Goal: Task Accomplishment & Management: Use online tool/utility

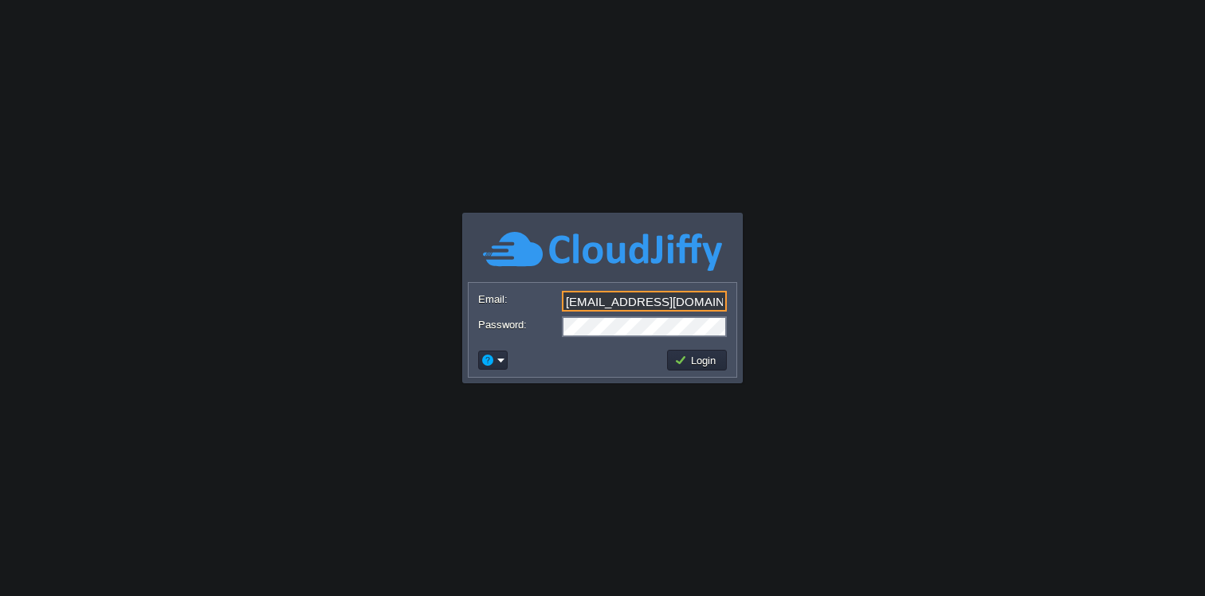
click at [682, 299] on input "[EMAIL_ADDRESS][DOMAIN_NAME]" at bounding box center [644, 301] width 165 height 21
type input "[EMAIL_ADDRESS][DOMAIN_NAME]"
click at [709, 363] on button "Login" at bounding box center [697, 360] width 46 height 14
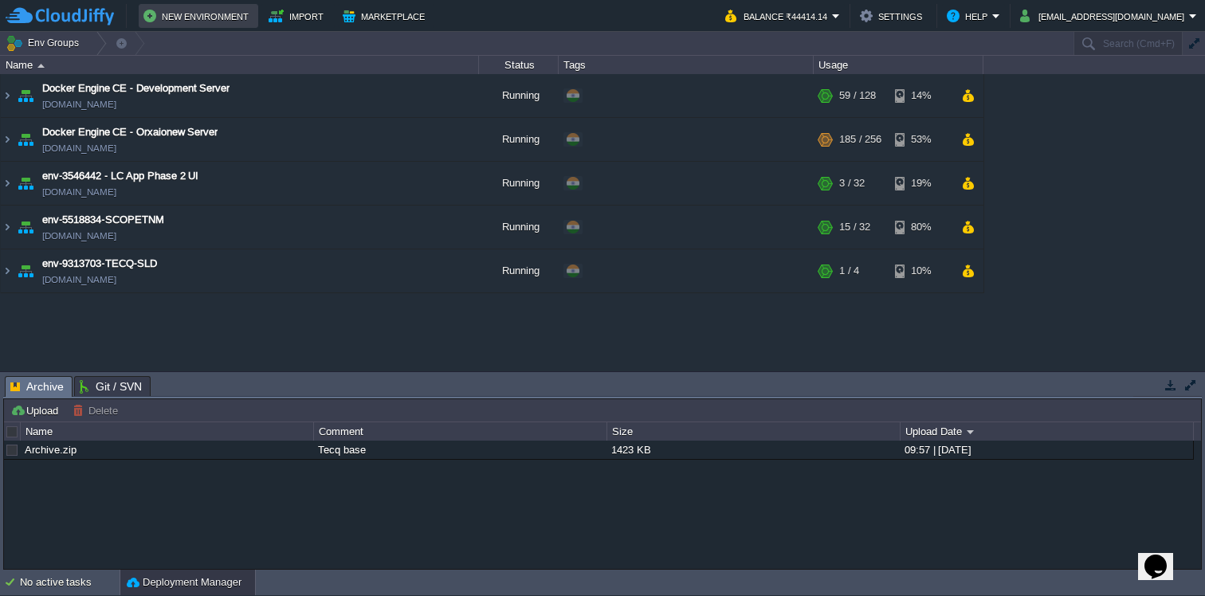
click at [214, 14] on button "New Environment" at bounding box center [198, 15] width 110 height 19
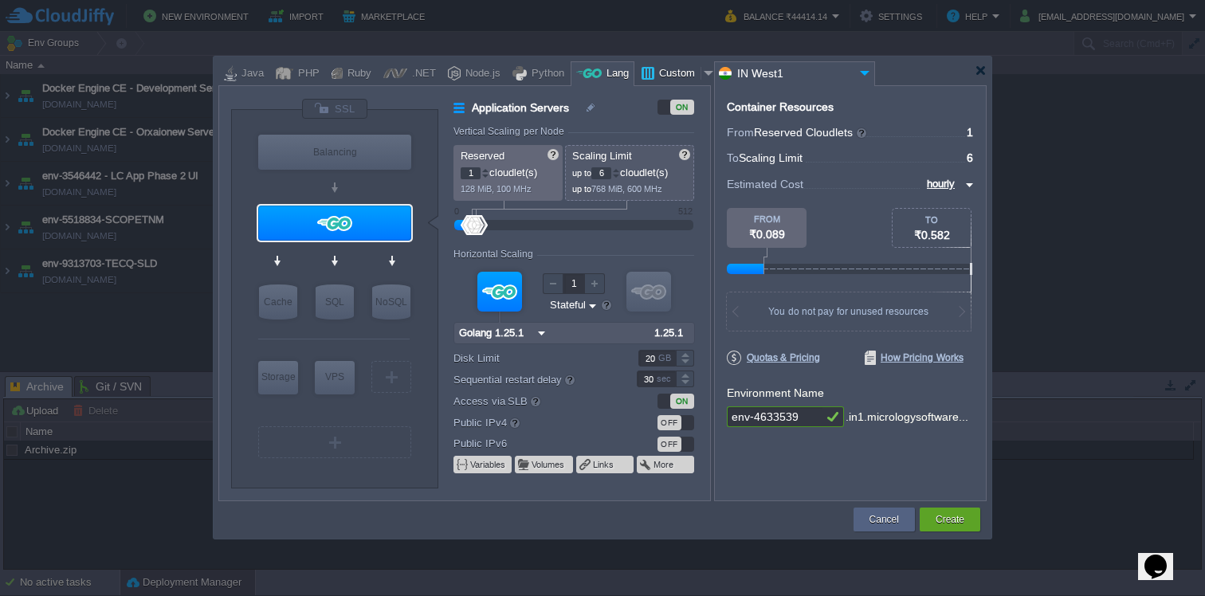
click at [701, 76] on div at bounding box center [709, 73] width 16 height 24
type input "Application Servers"
type input "16"
type input "Docker Image"
type input "Stateless"
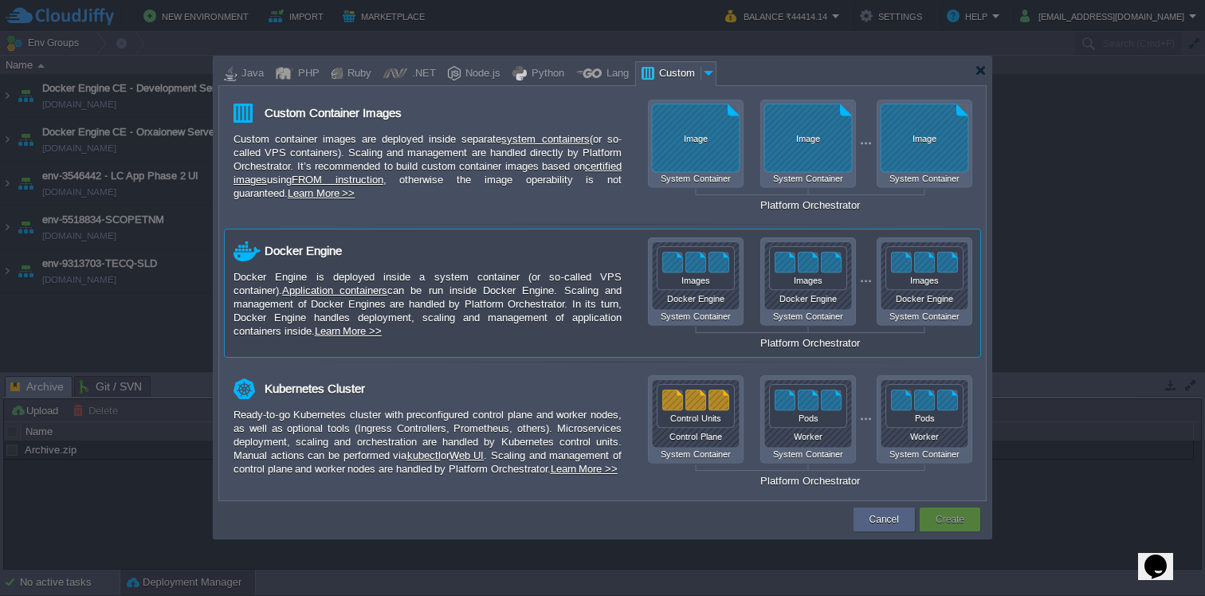
click at [716, 273] on div "Docker Engine System Container Docker Engine System Container Docker Engine Sys…" at bounding box center [810, 293] width 324 height 112
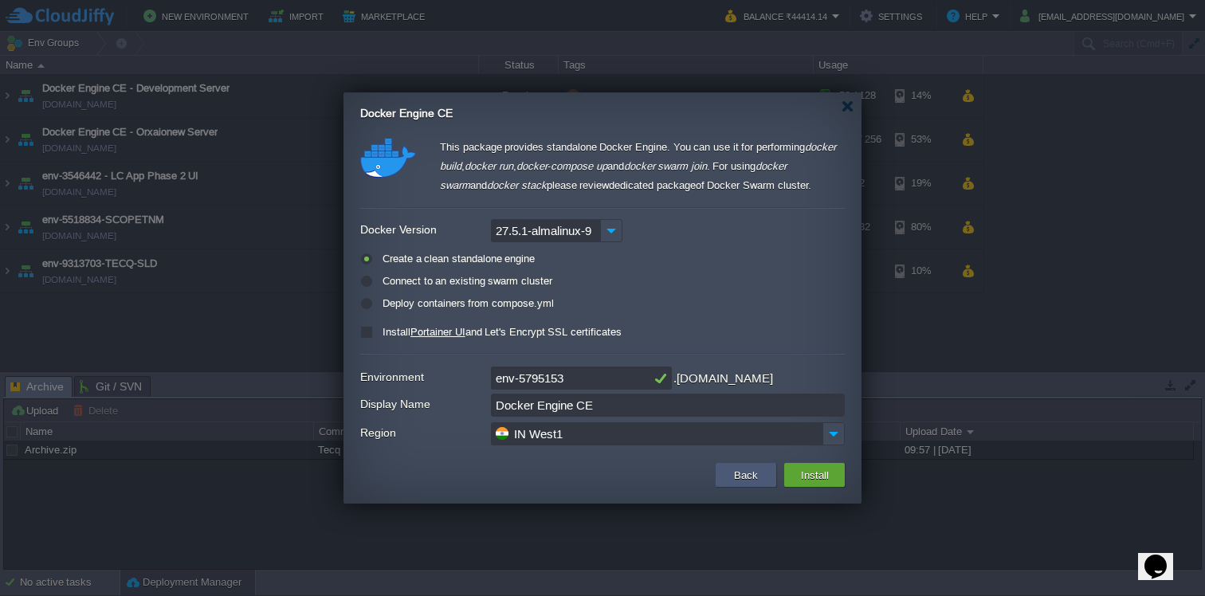
click at [735, 480] on button "Back" at bounding box center [745, 474] width 33 height 19
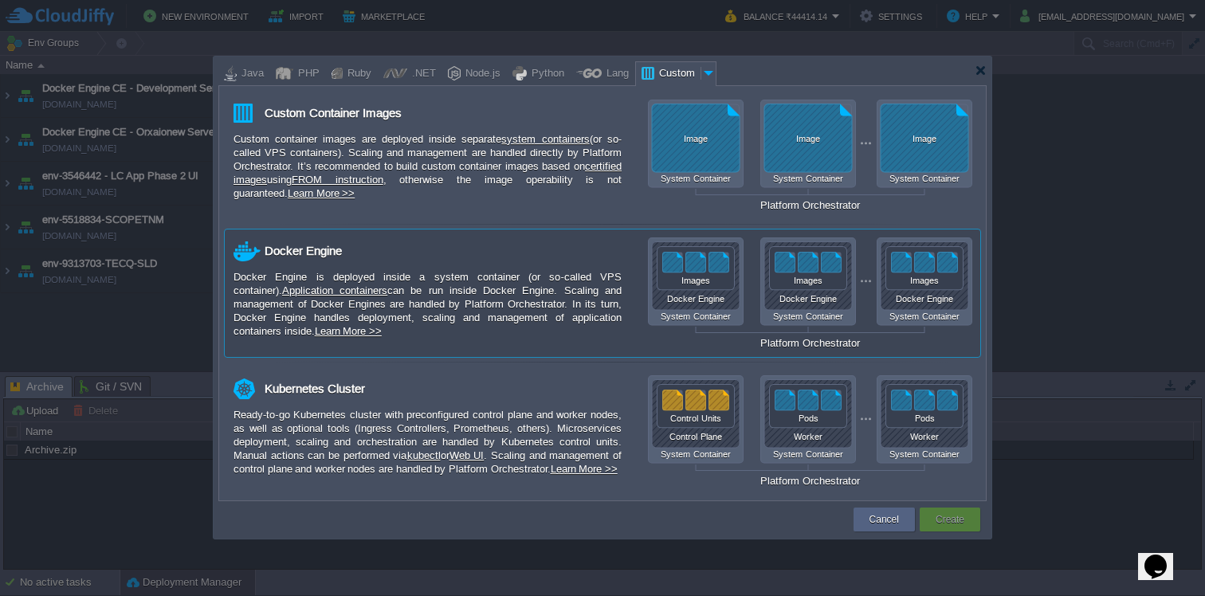
click at [951, 292] on div "Docker Engine System Container Docker Engine System Container Docker Engine Sys…" at bounding box center [810, 293] width 324 height 112
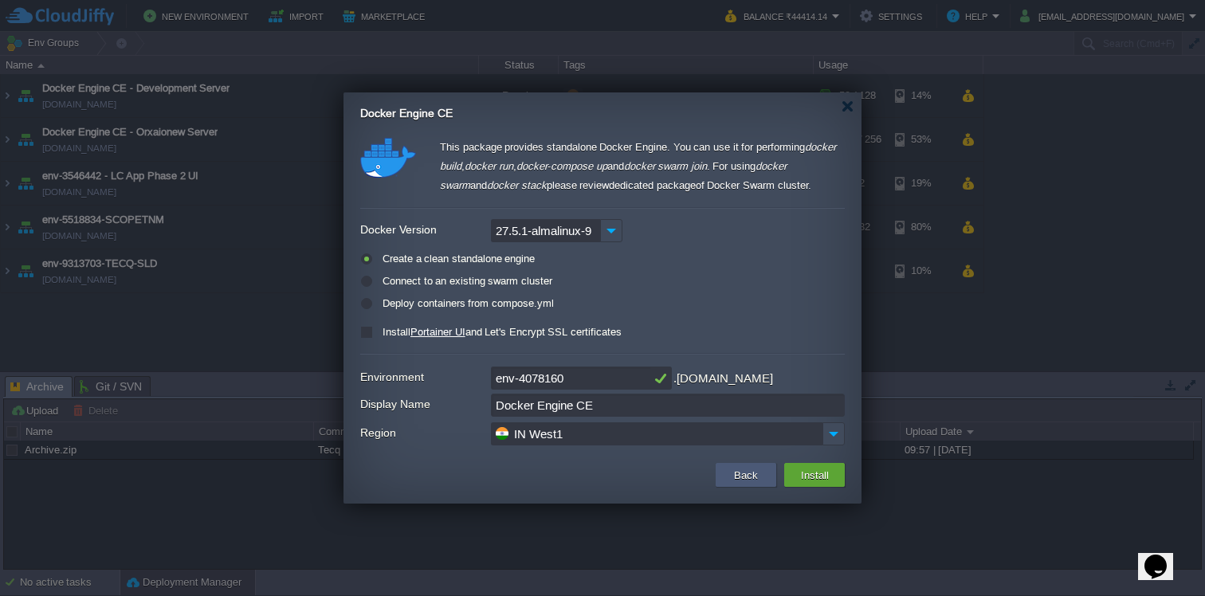
click at [740, 481] on button "Back" at bounding box center [745, 474] width 33 height 19
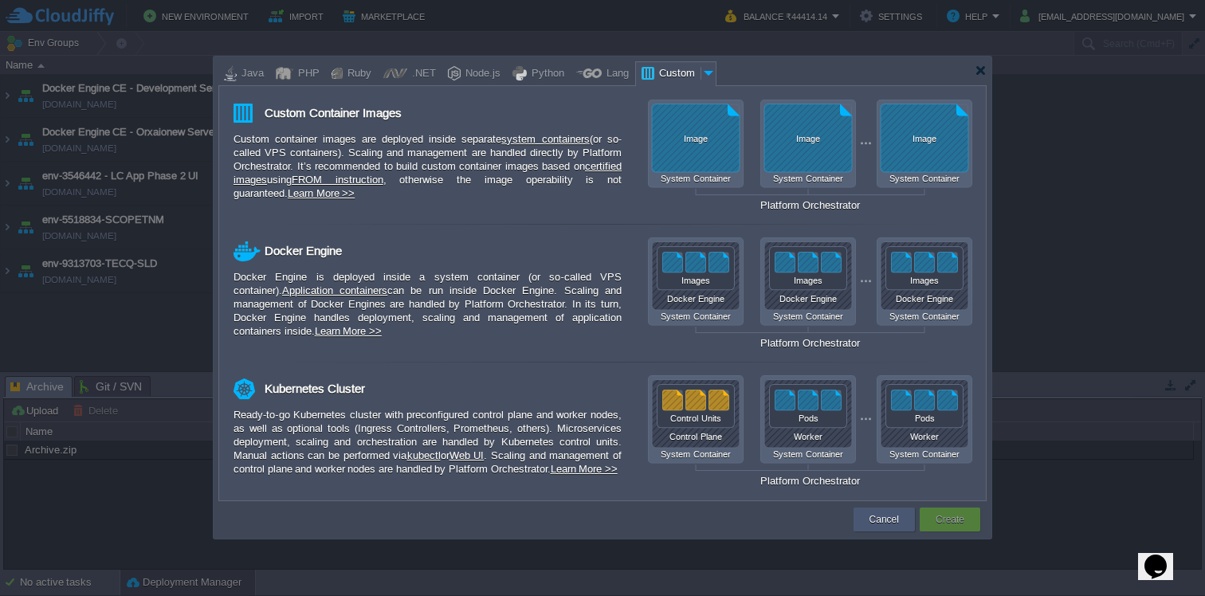
click at [888, 518] on button "Cancel" at bounding box center [883, 520] width 29 height 16
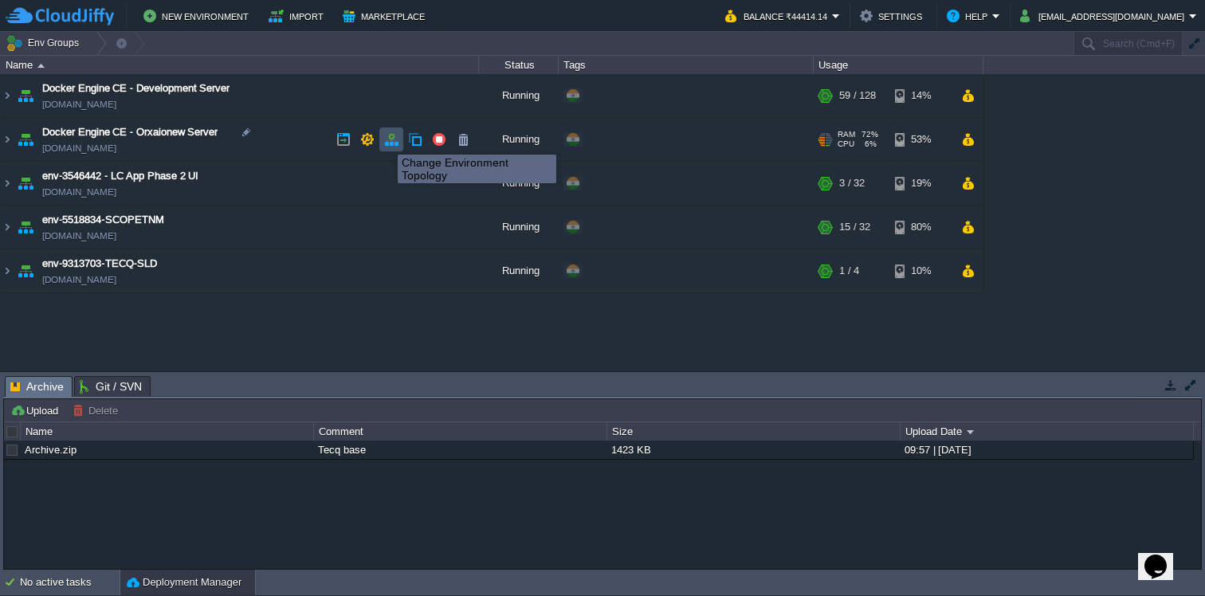
click at [397, 139] on button "button" at bounding box center [391, 139] width 14 height 14
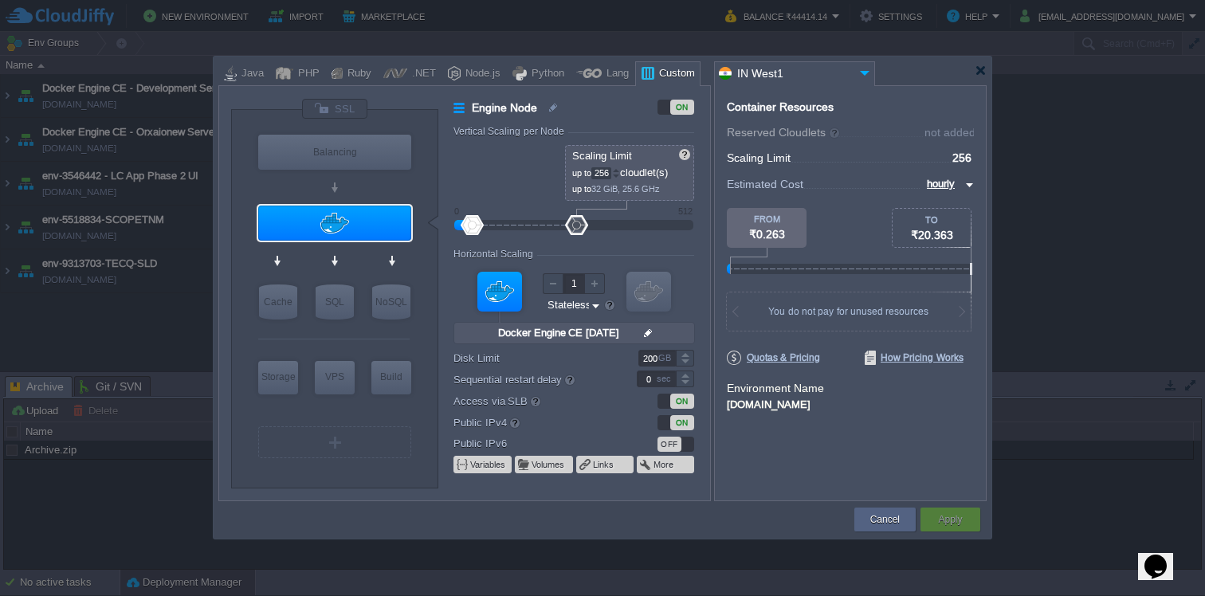
click at [657, 74] on div "Custom" at bounding box center [674, 74] width 41 height 24
click at [873, 524] on button "Cancel" at bounding box center [884, 520] width 29 height 16
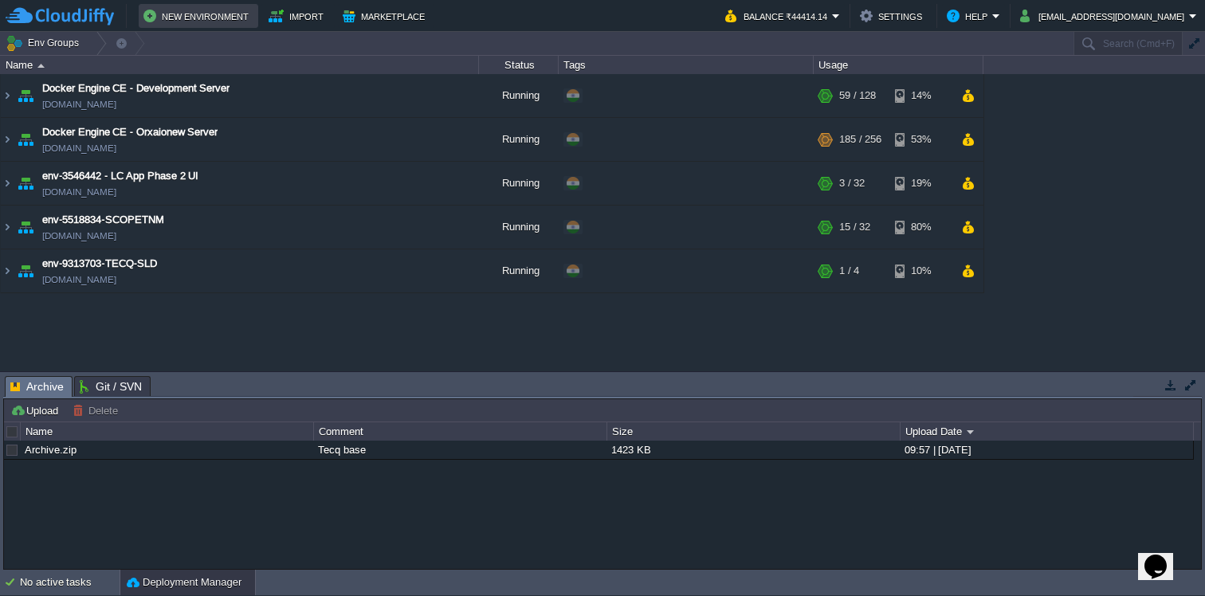
click at [231, 17] on button "New Environment" at bounding box center [198, 15] width 110 height 19
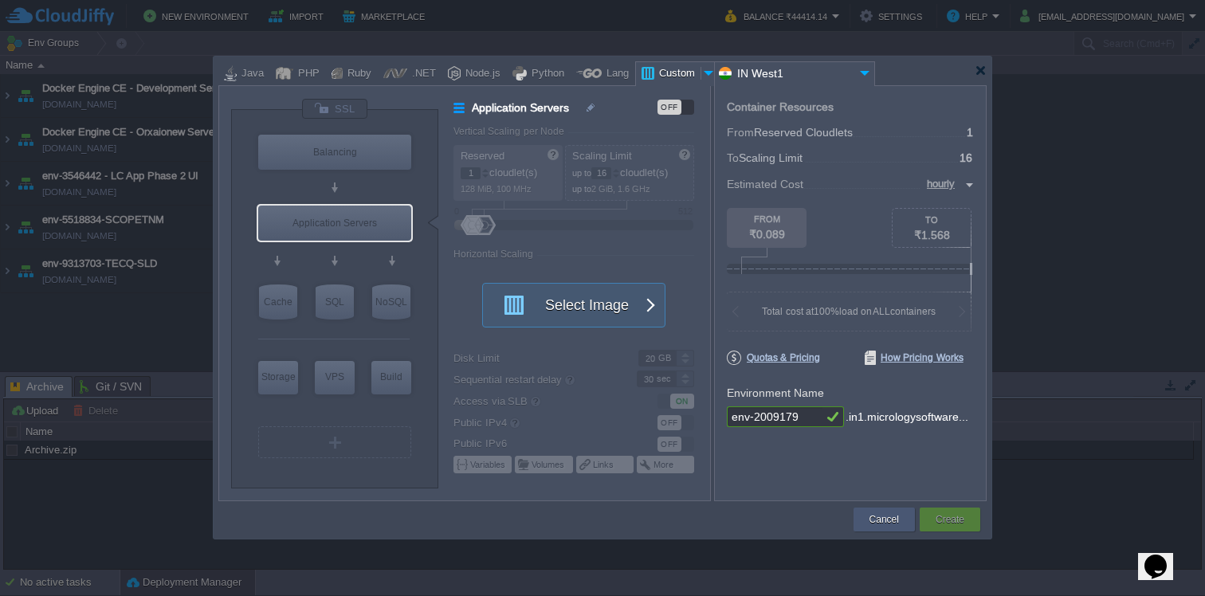
click at [892, 528] on div "Cancel" at bounding box center [883, 520] width 37 height 24
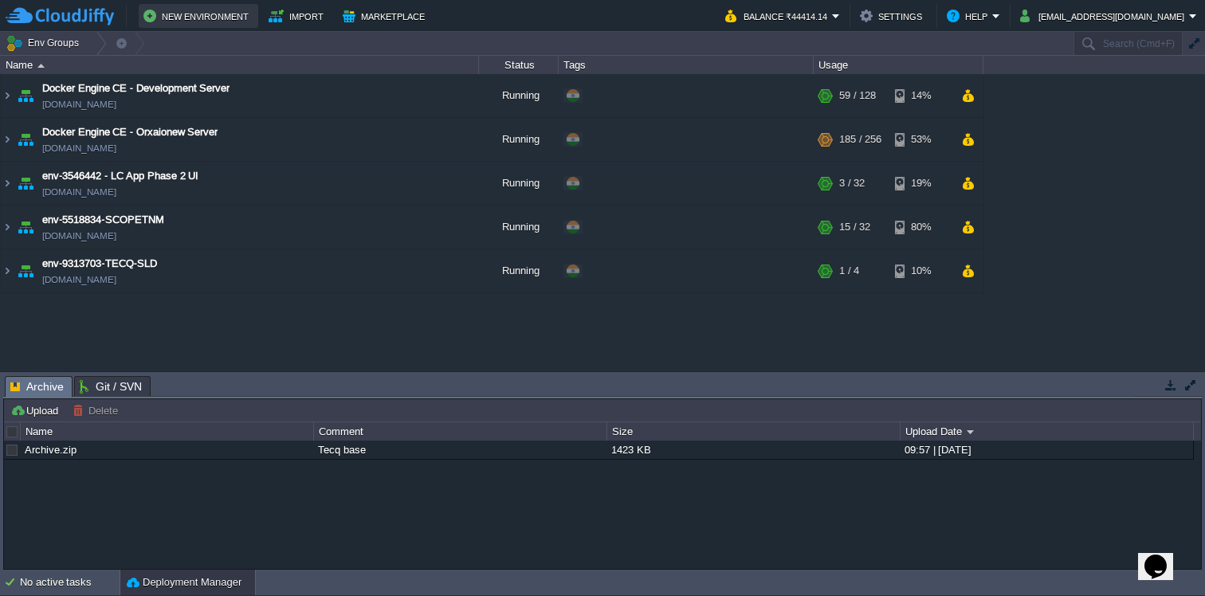
click at [206, 15] on button "New Environment" at bounding box center [198, 15] width 110 height 19
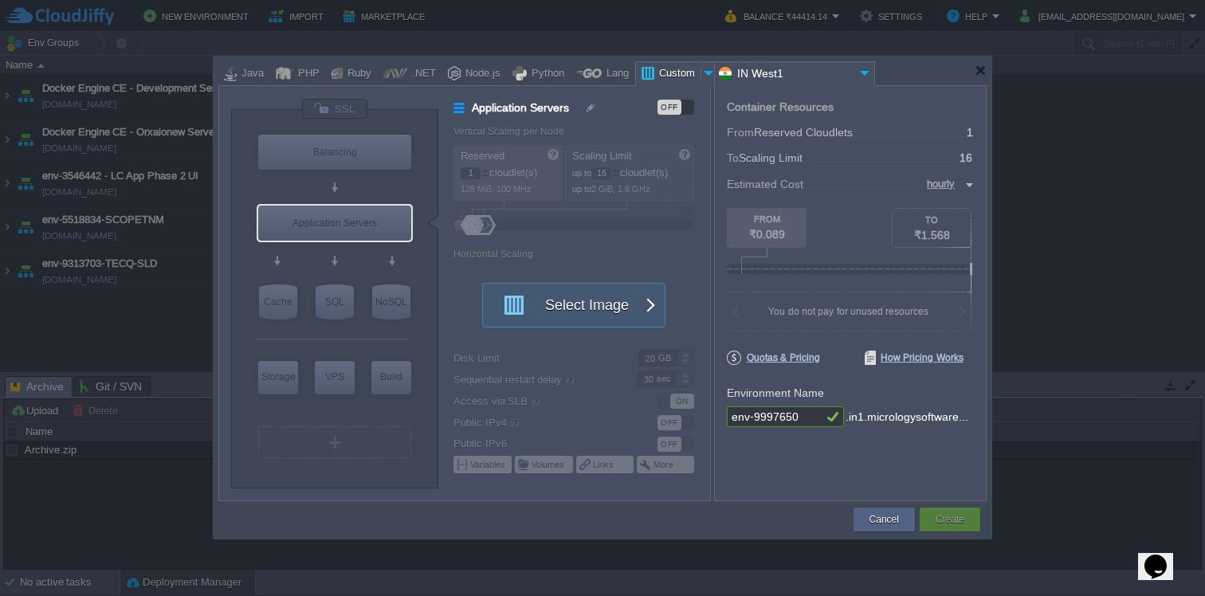
click at [701, 72] on div at bounding box center [709, 73] width 16 height 24
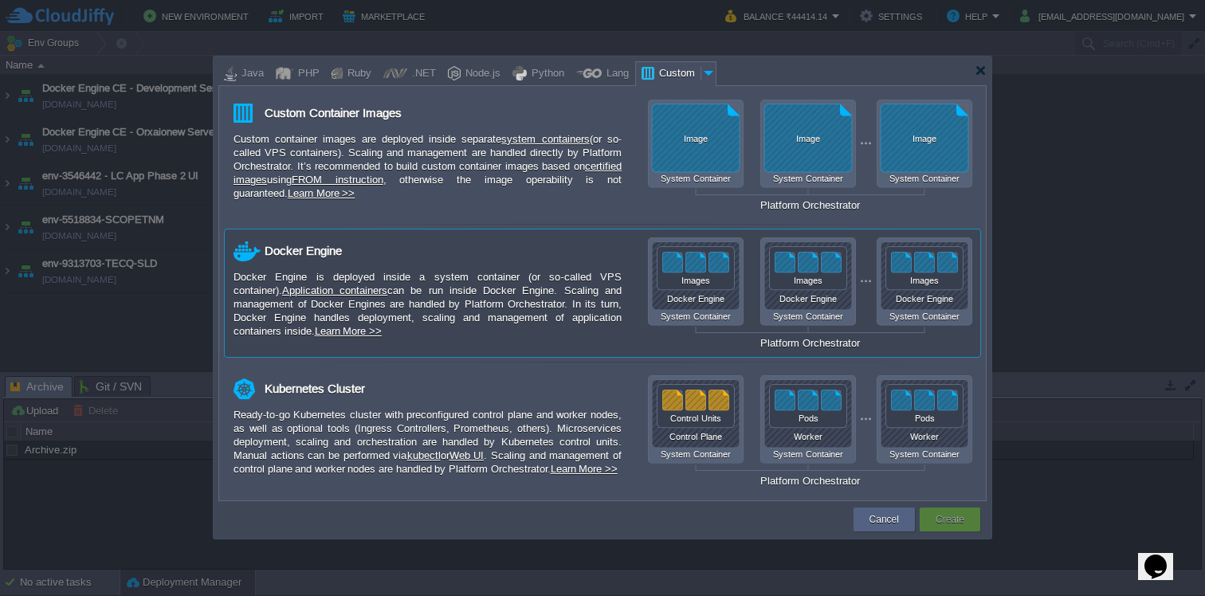
click at [703, 285] on div "Images" at bounding box center [696, 281] width 78 height 10
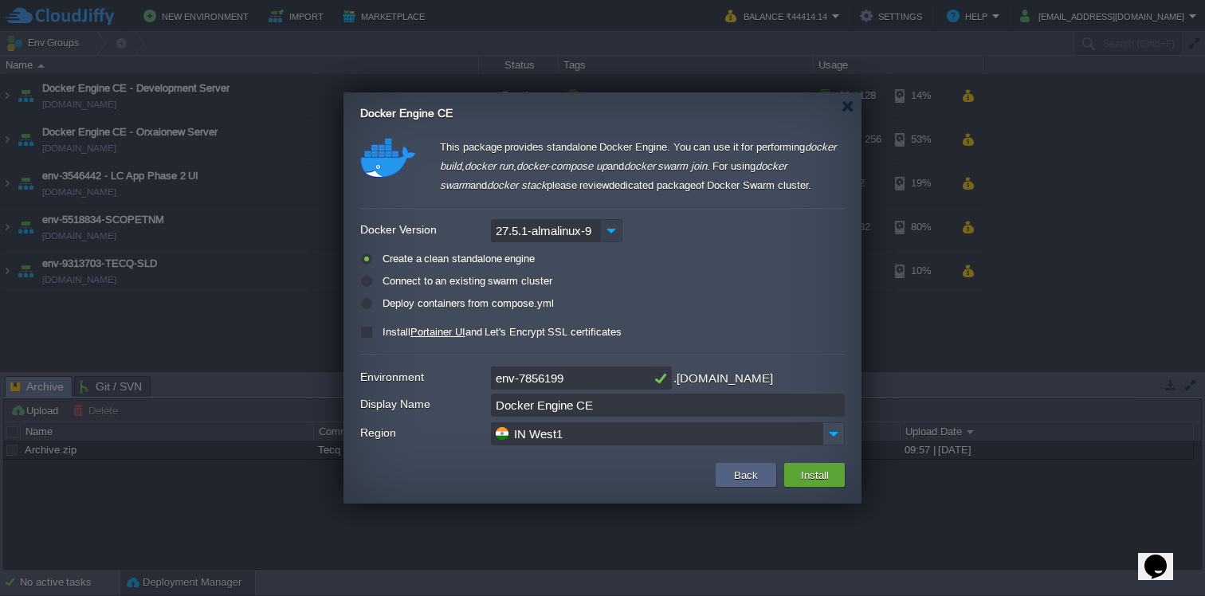
click at [609, 233] on img at bounding box center [611, 230] width 22 height 23
click at [702, 265] on div "Create a clean standalone engine" at bounding box center [602, 259] width 484 height 18
click at [746, 483] on button "Back" at bounding box center [745, 474] width 33 height 19
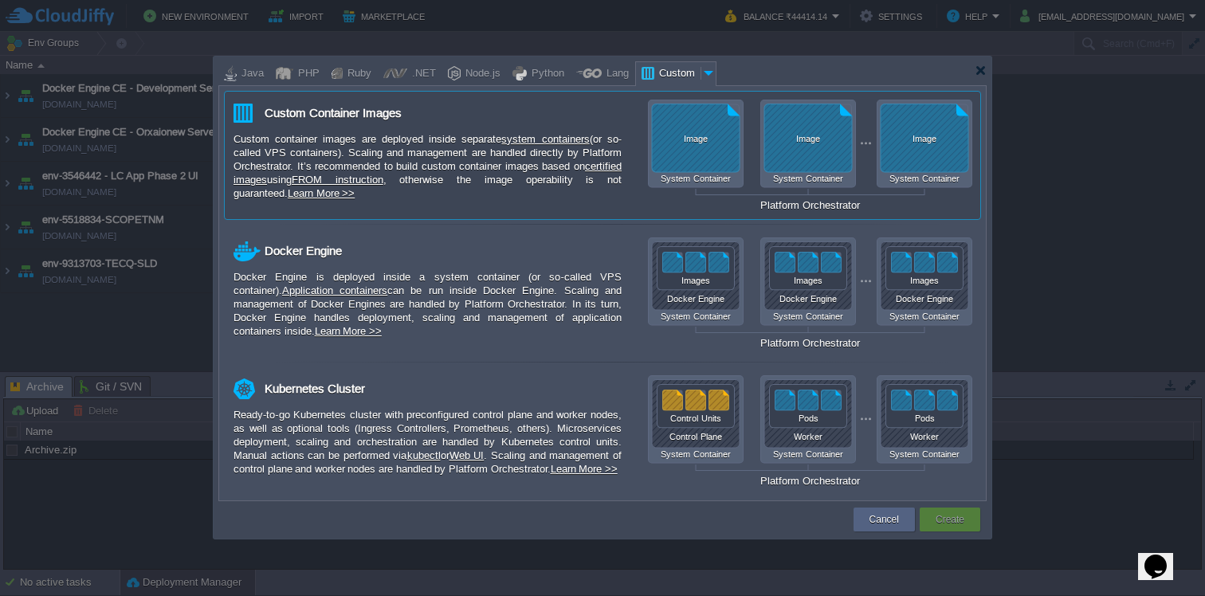
click at [691, 154] on div "Image System Container Image System Container Image System Container Platform O…" at bounding box center [810, 156] width 324 height 112
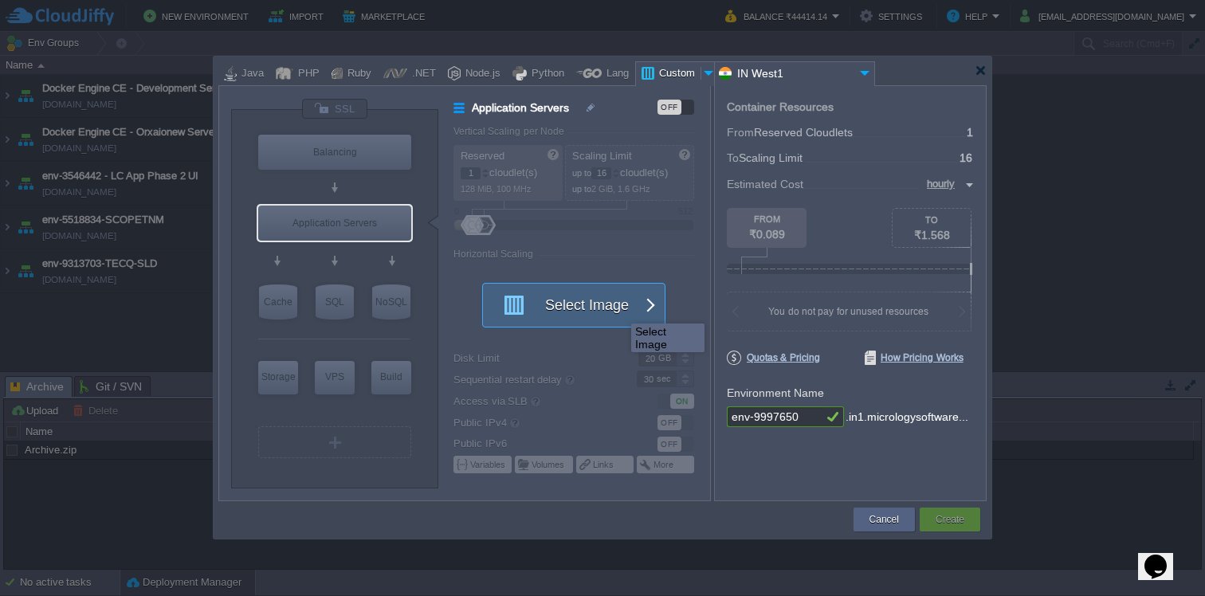
click at [619, 309] on button "Select Image" at bounding box center [564, 305] width 143 height 43
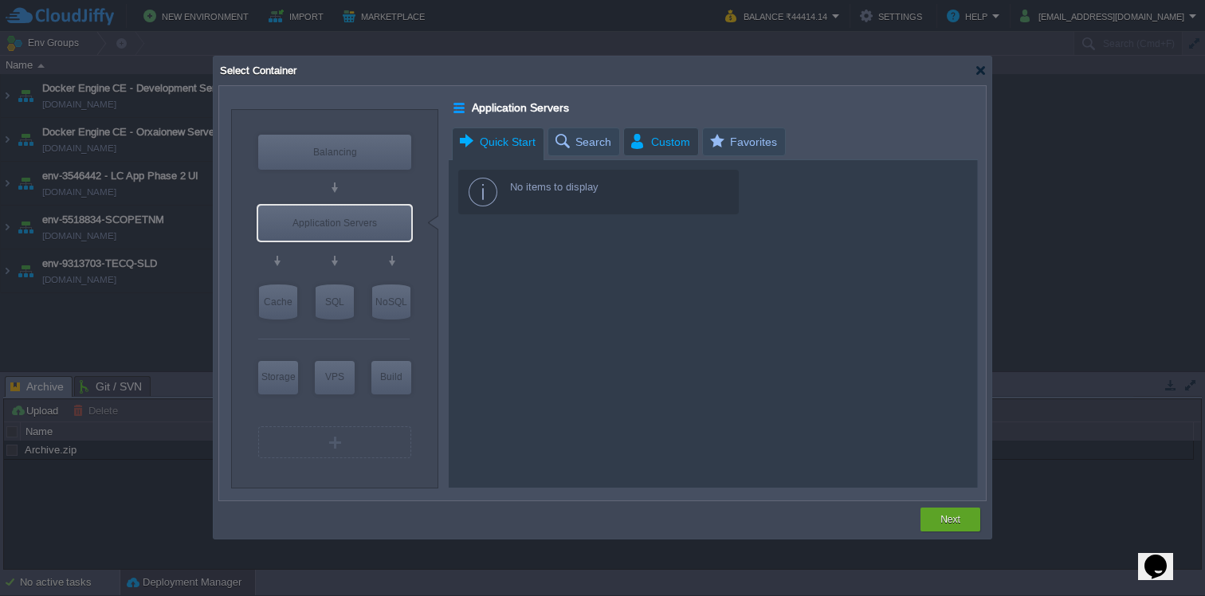
click at [667, 131] on span "Custom" at bounding box center [659, 141] width 61 height 27
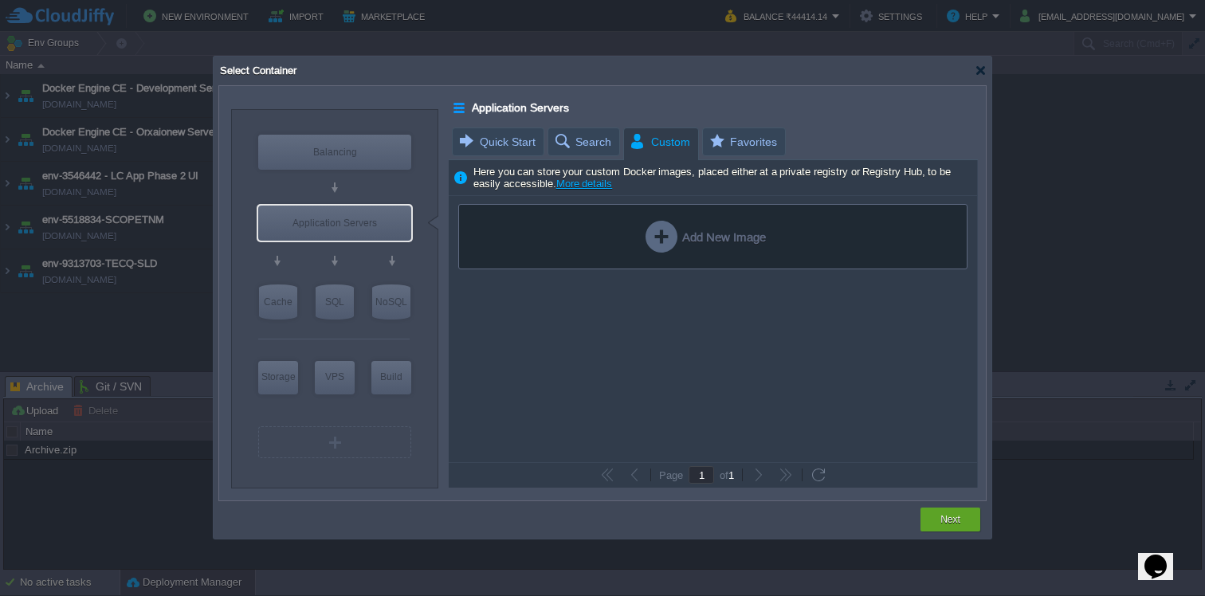
click at [692, 237] on div "Add New Image" at bounding box center [705, 237] width 120 height 32
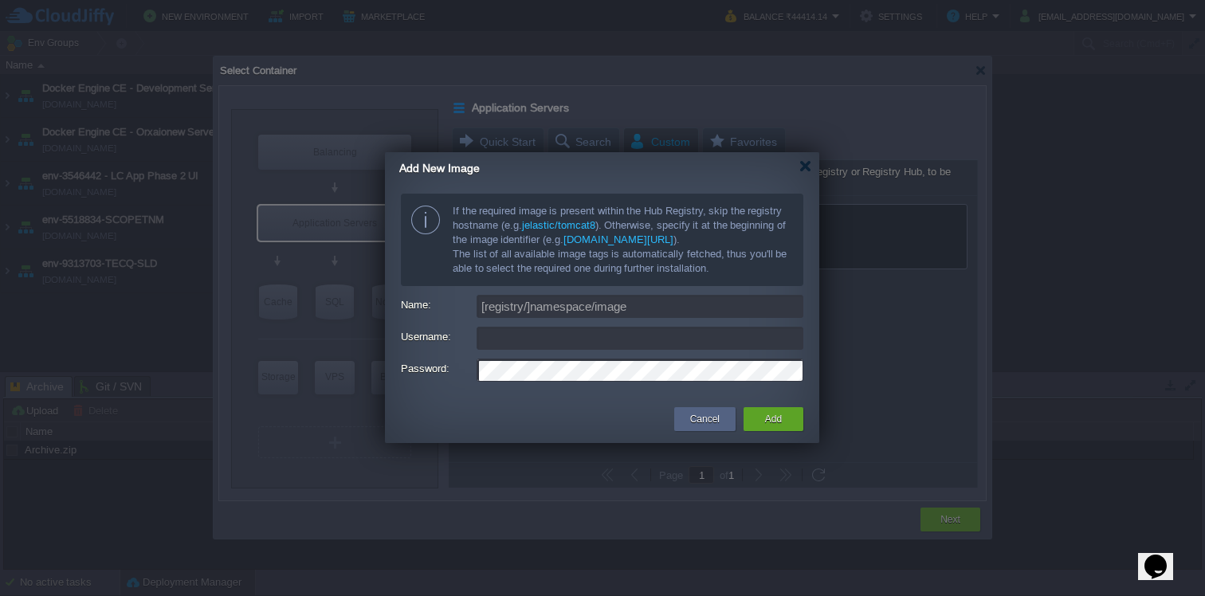
type input "[EMAIL_ADDRESS][DOMAIN_NAME]"
click at [700, 434] on div "Cancel Add" at bounding box center [602, 420] width 434 height 46
click at [700, 428] on div "Cancel" at bounding box center [704, 419] width 37 height 24
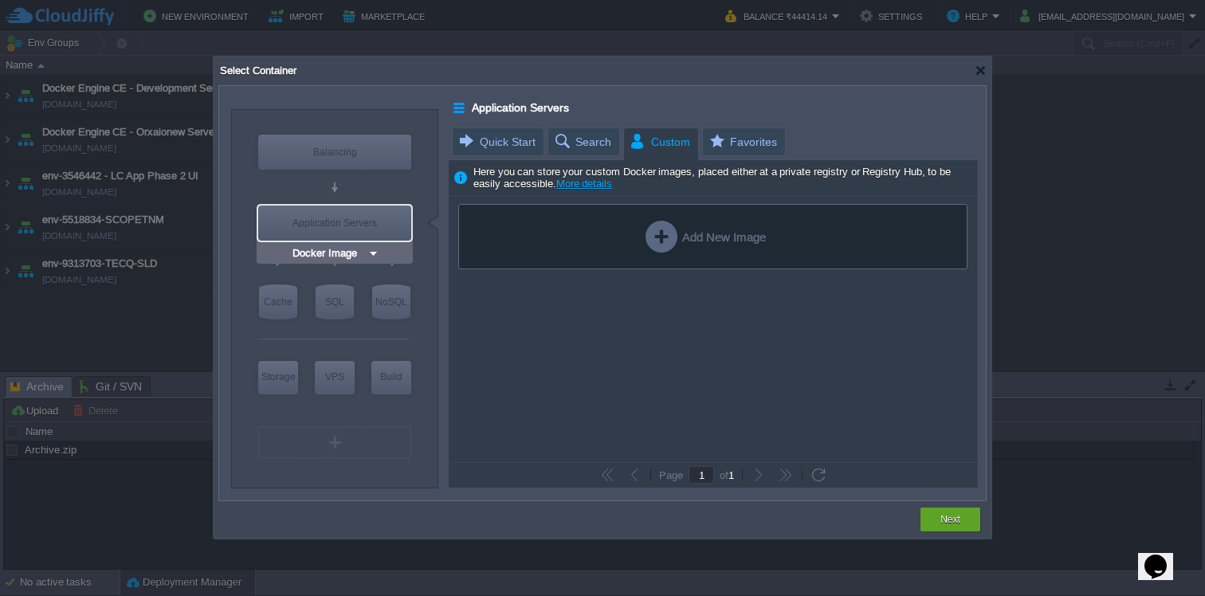
click at [370, 254] on img at bounding box center [373, 253] width 12 height 16
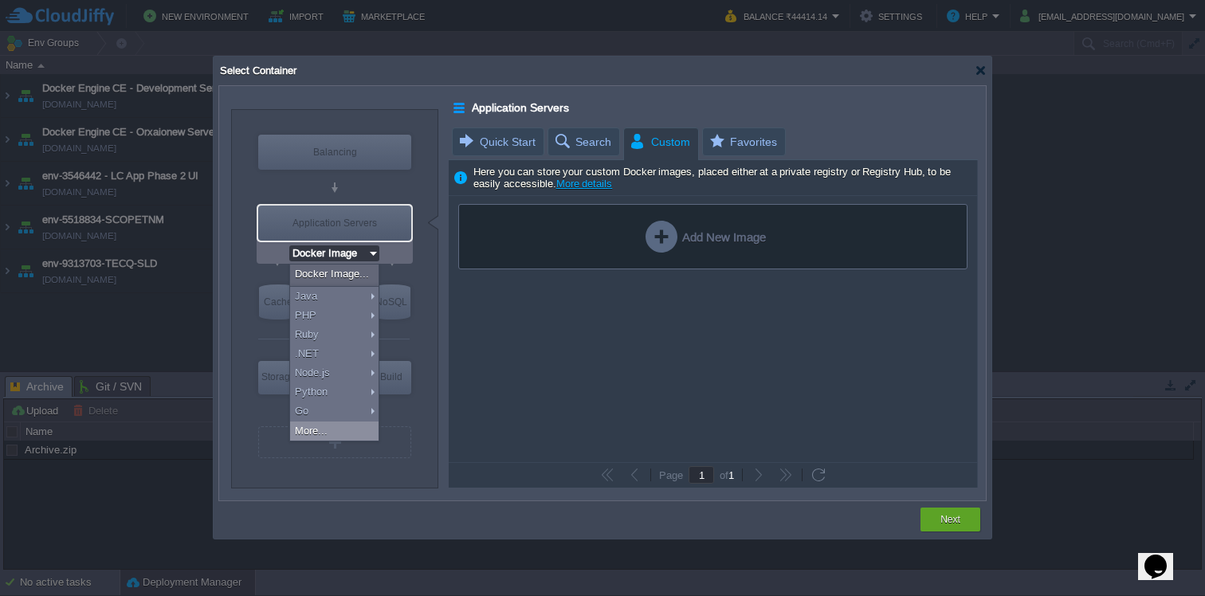
click at [338, 433] on div "More..." at bounding box center [334, 431] width 88 height 19
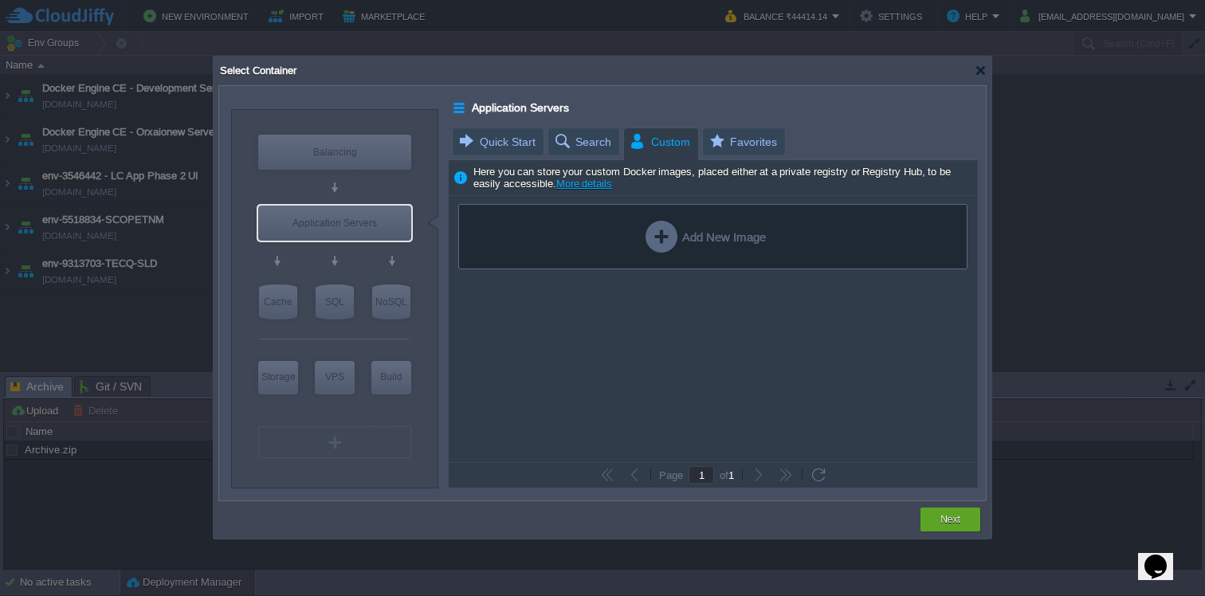
click at [539, 374] on div "Add New Image" at bounding box center [713, 329] width 528 height 266
click at [375, 412] on input "Docker Image" at bounding box center [354, 409] width 76 height 16
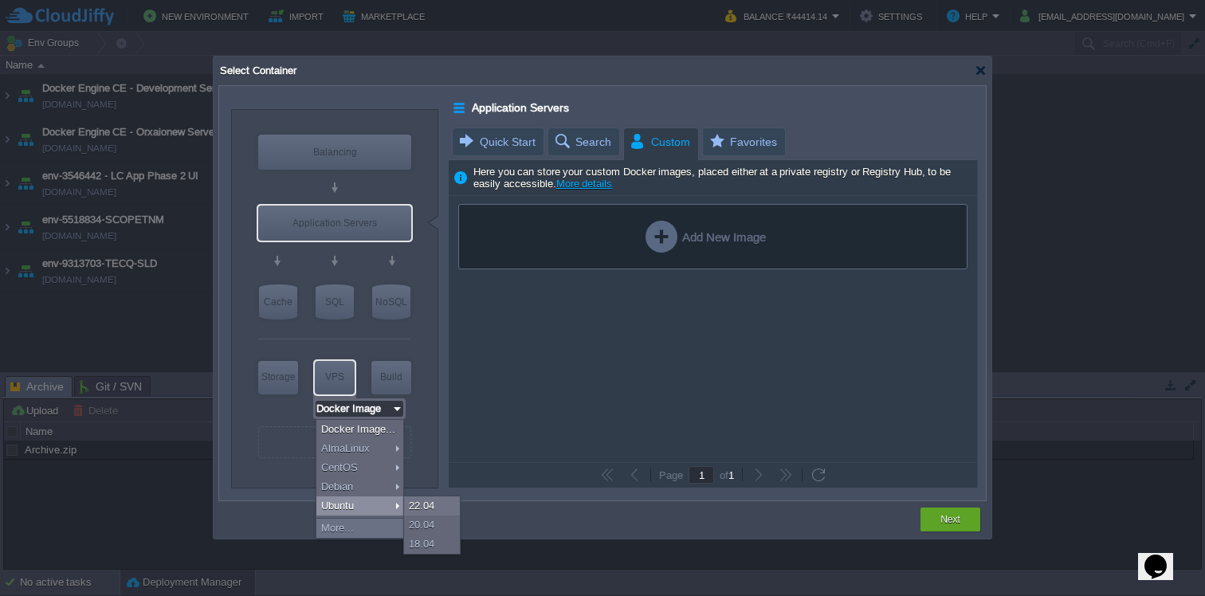
click at [354, 505] on div "Ubuntu" at bounding box center [359, 505] width 87 height 19
type input "Ubuntu 22.04"
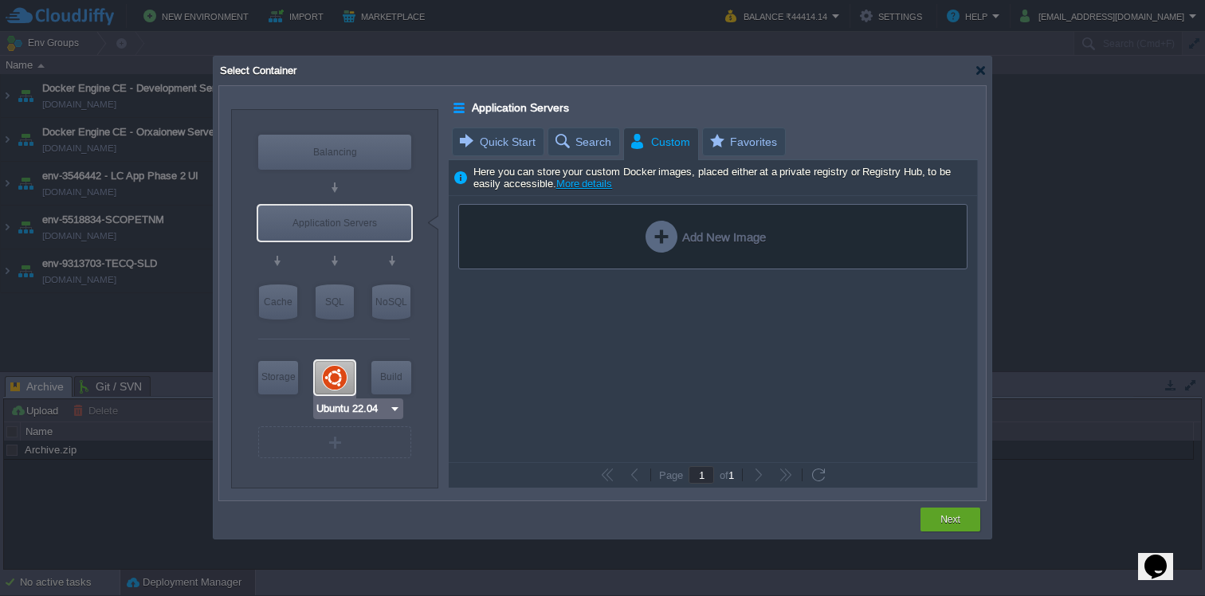
click at [347, 377] on div at bounding box center [335, 377] width 40 height 33
type input "Elastic VPS"
type input "4"
type input "Ubuntu 22.04"
type input "22.04"
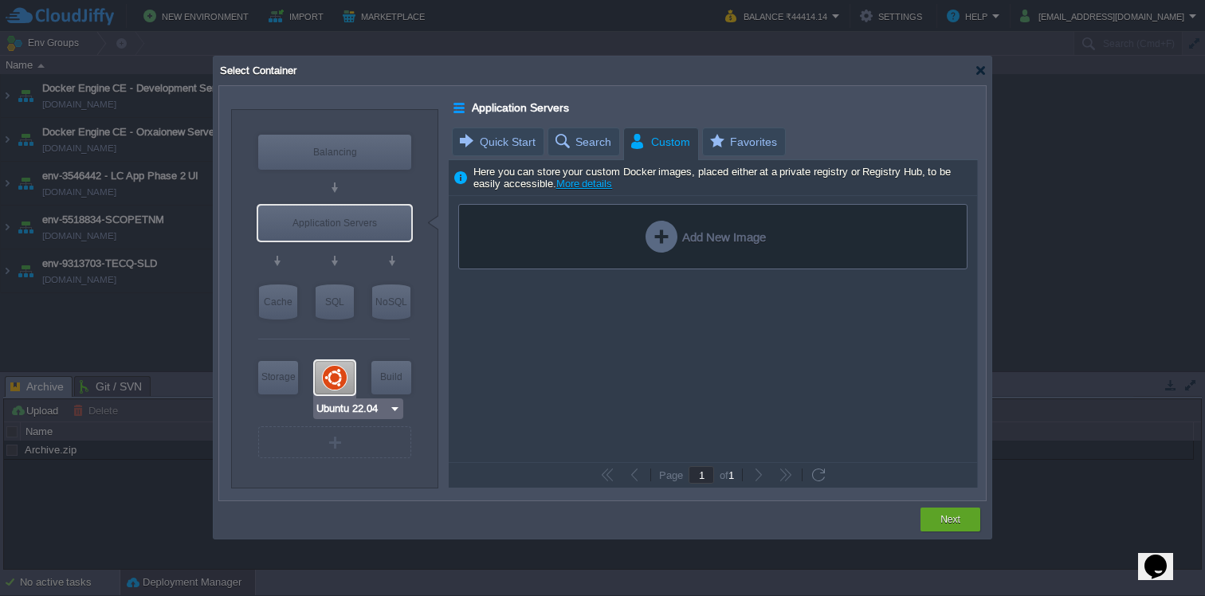
type input "Stateful"
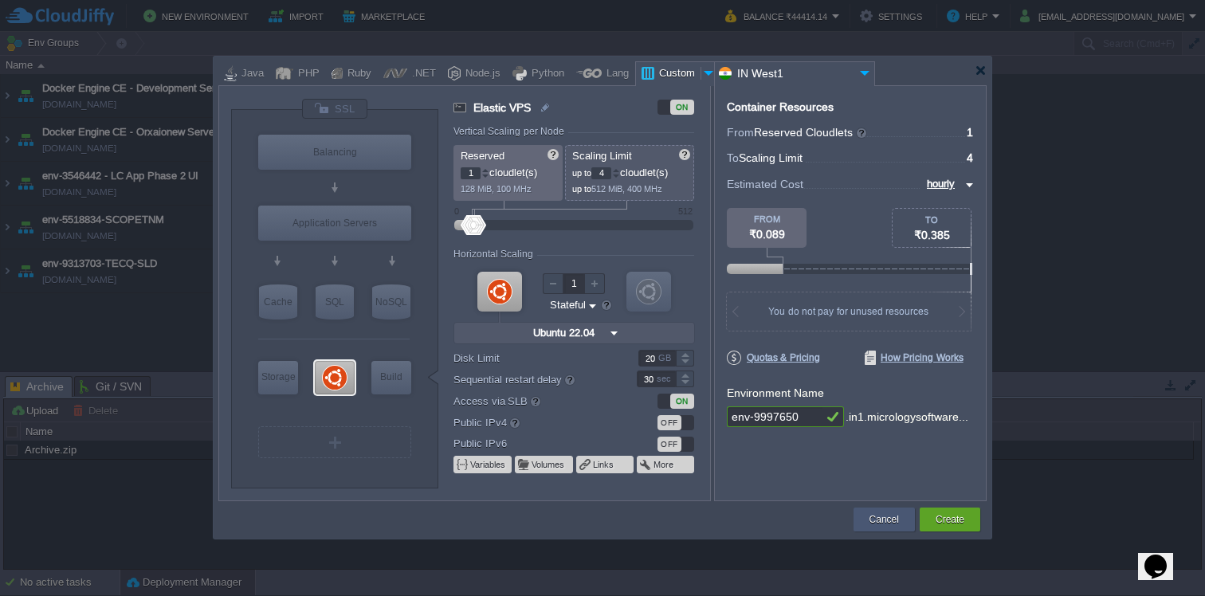
click at [884, 517] on button "Cancel" at bounding box center [883, 520] width 29 height 16
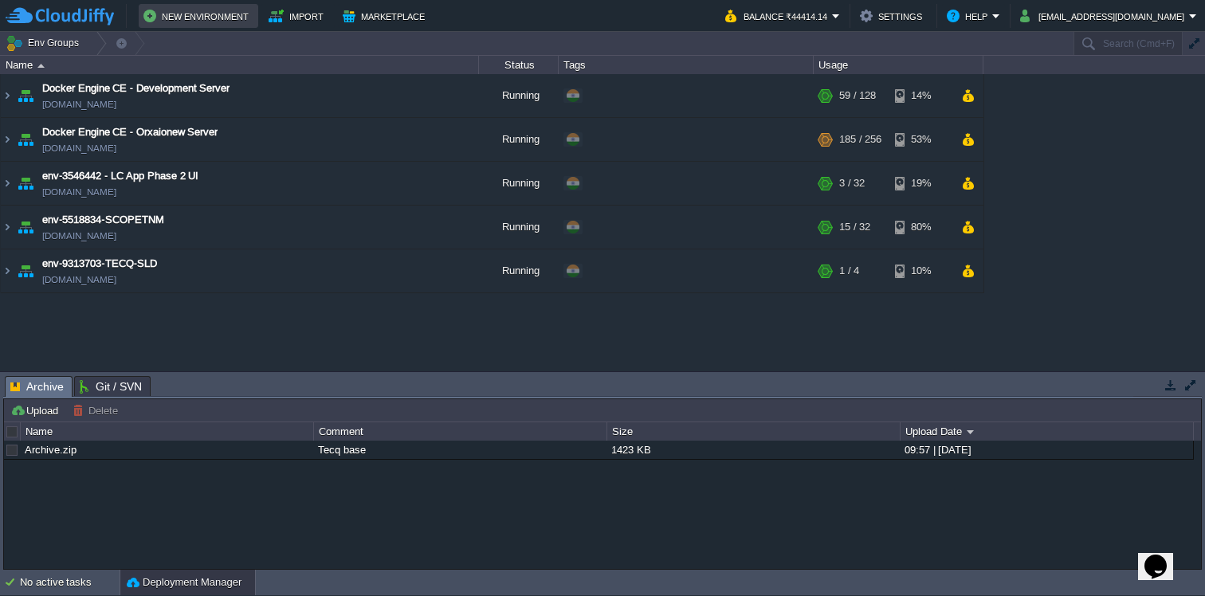
click at [227, 21] on button "New Environment" at bounding box center [198, 15] width 110 height 19
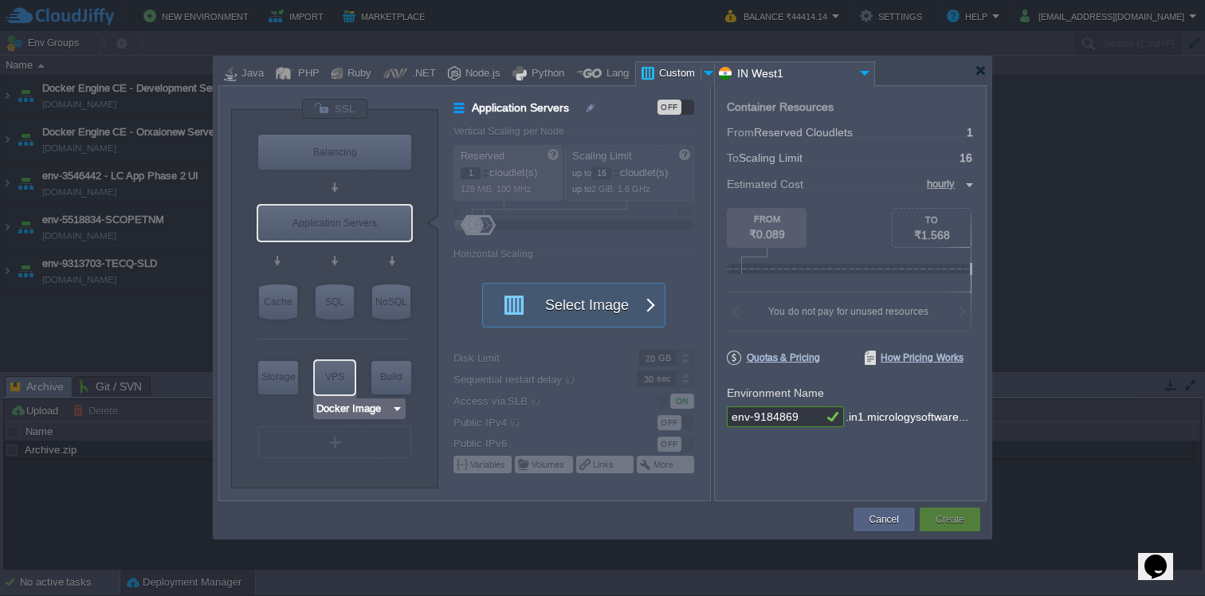
click at [332, 382] on div "VPS" at bounding box center [335, 377] width 40 height 32
type input "Elastic VPS"
type input "4"
type input "Select Image"
type input "Stateful"
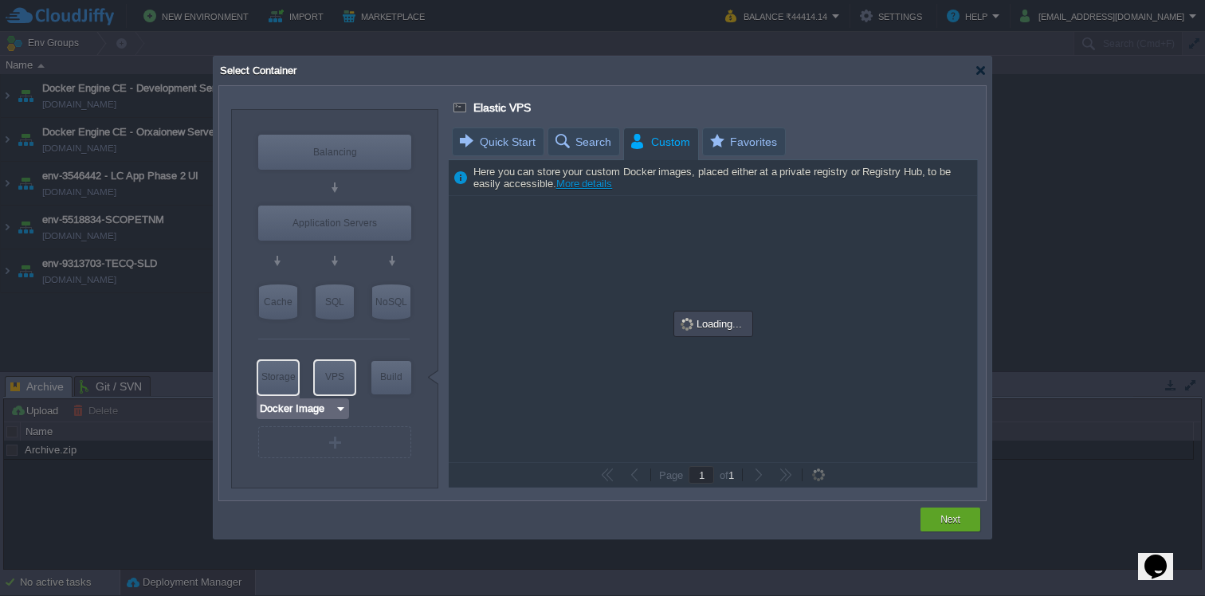
click at [273, 382] on div "Storage" at bounding box center [278, 377] width 40 height 32
type input "Storage Containers"
type input "6"
type input "Select Image"
type input "Stateless"
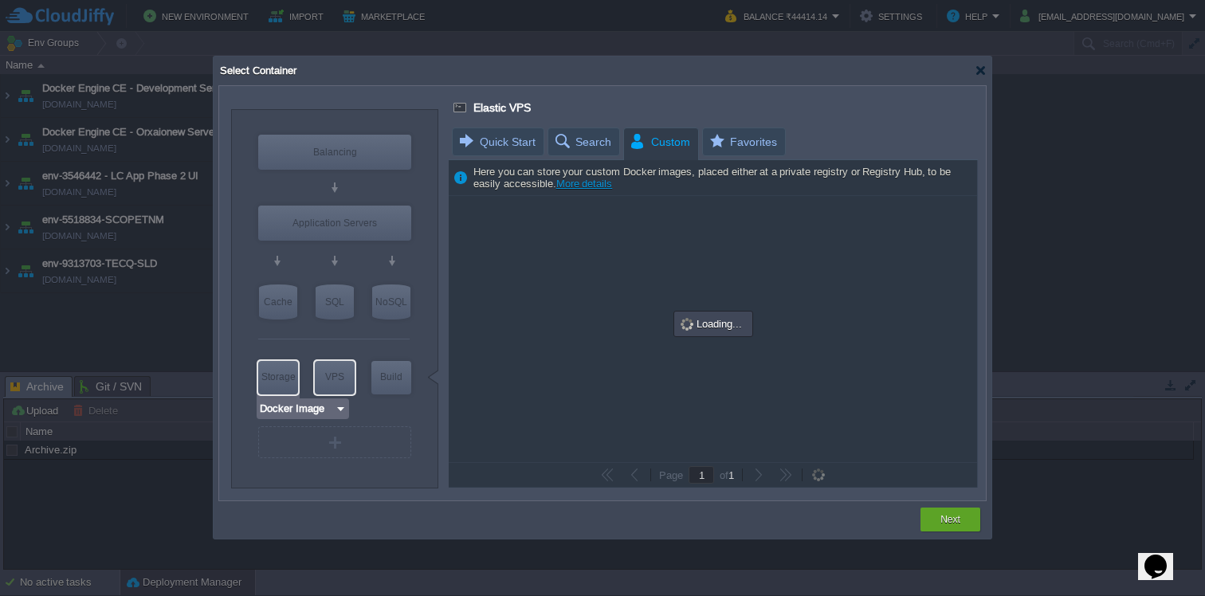
type input "100"
type input "Storage Containers"
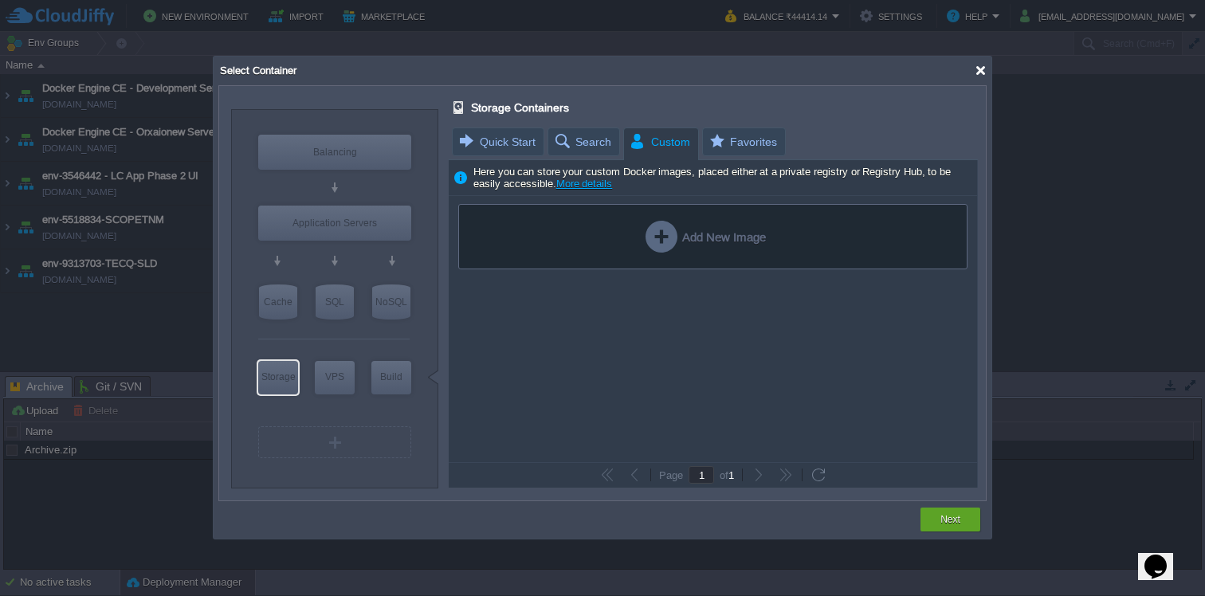
click at [976, 68] on div at bounding box center [980, 71] width 12 height 12
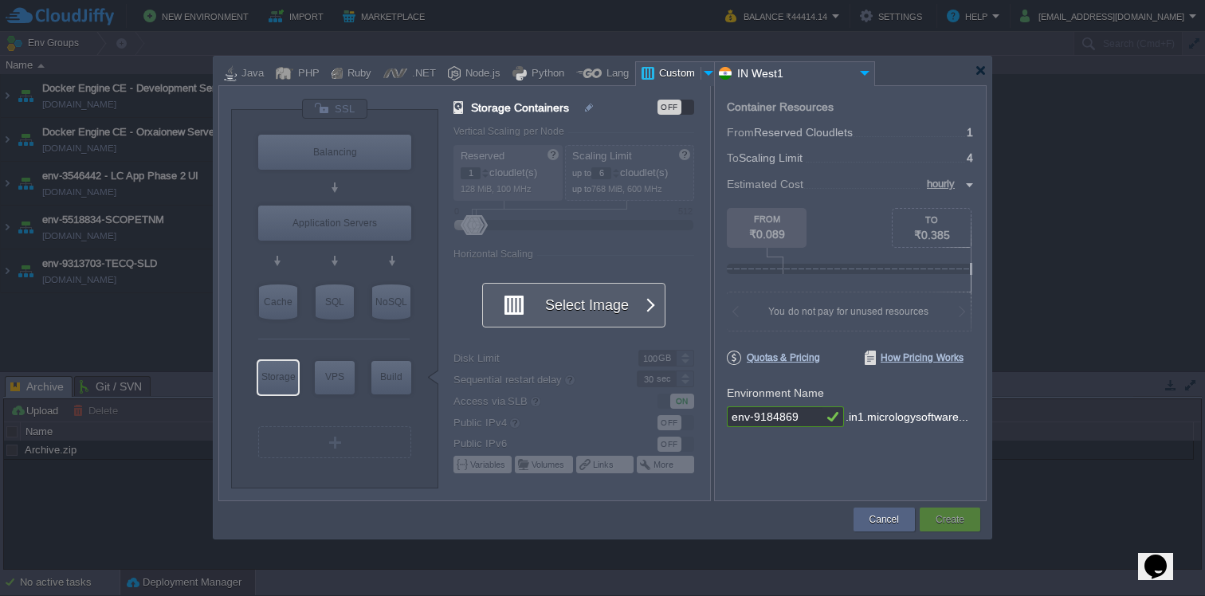
click at [644, 308] on span "button" at bounding box center [650, 306] width 14 height 44
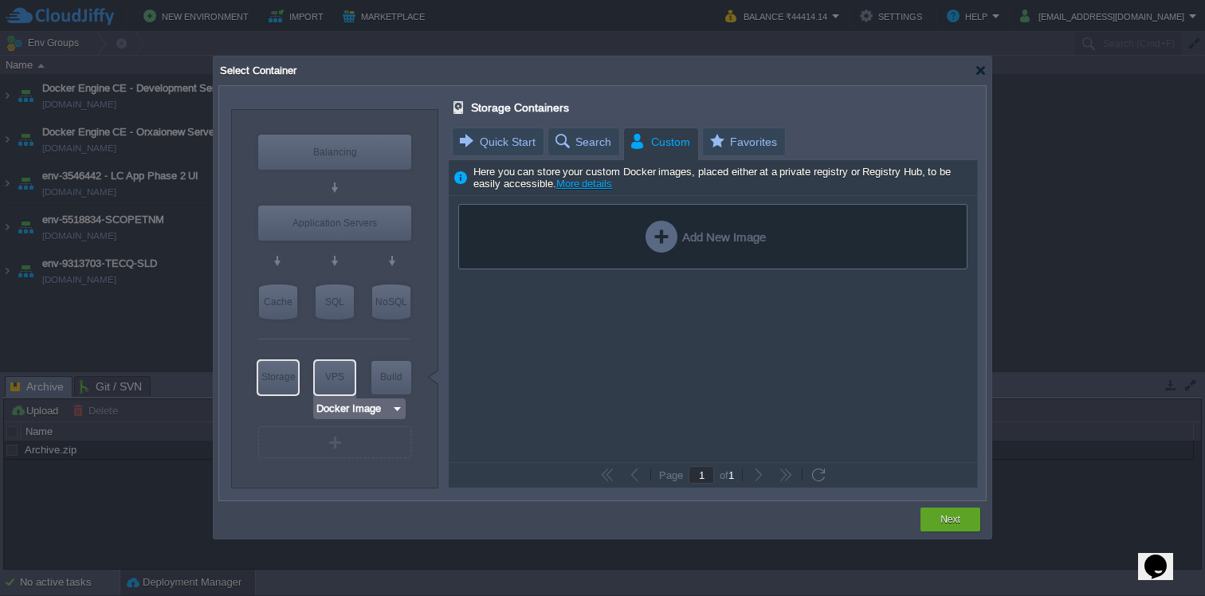
click at [335, 386] on div "VPS" at bounding box center [335, 377] width 40 height 32
type input "Elastic VPS"
type input "4"
type input "Select Image"
type input "Stateful"
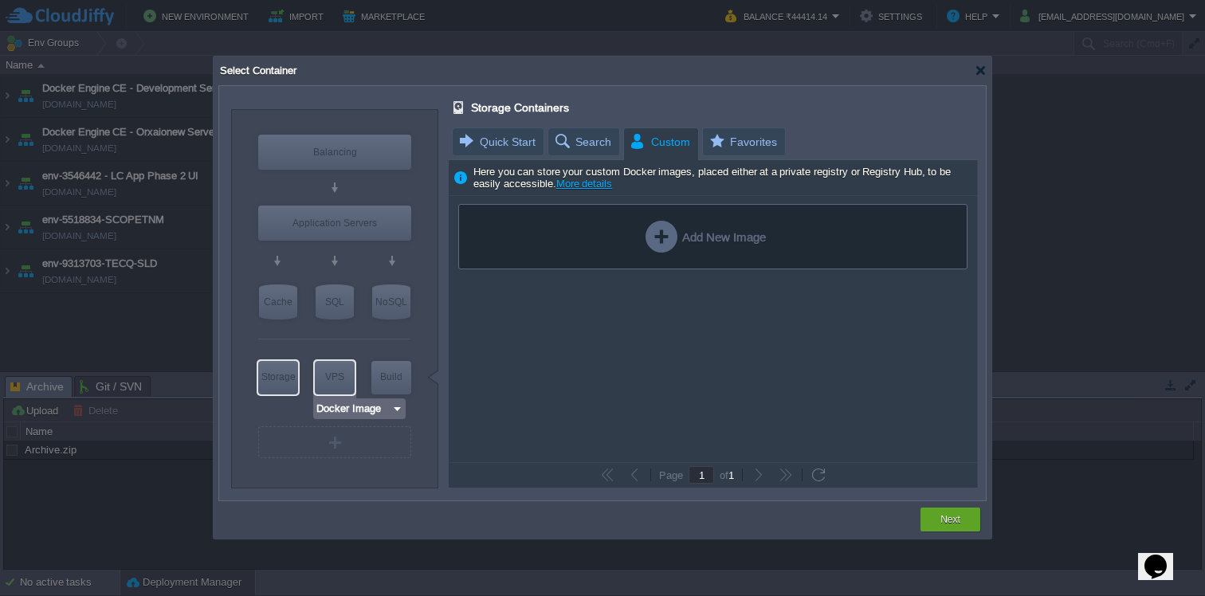
type input "20"
type input "Elastic VPS"
click at [395, 411] on img at bounding box center [397, 409] width 12 height 16
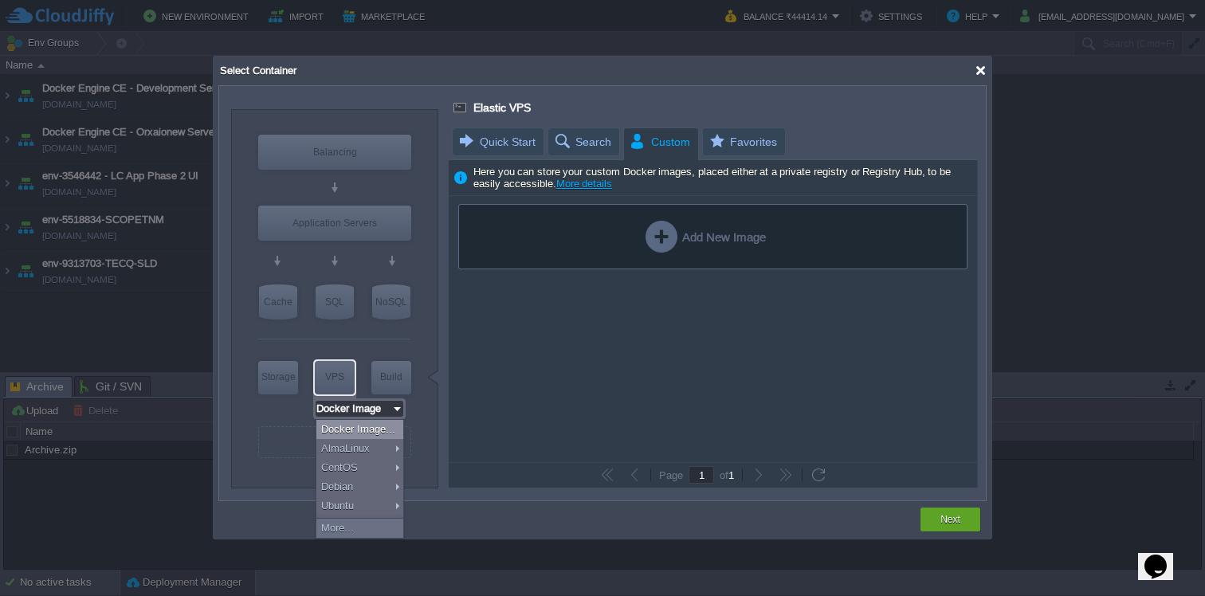
click at [978, 73] on div at bounding box center [980, 71] width 12 height 12
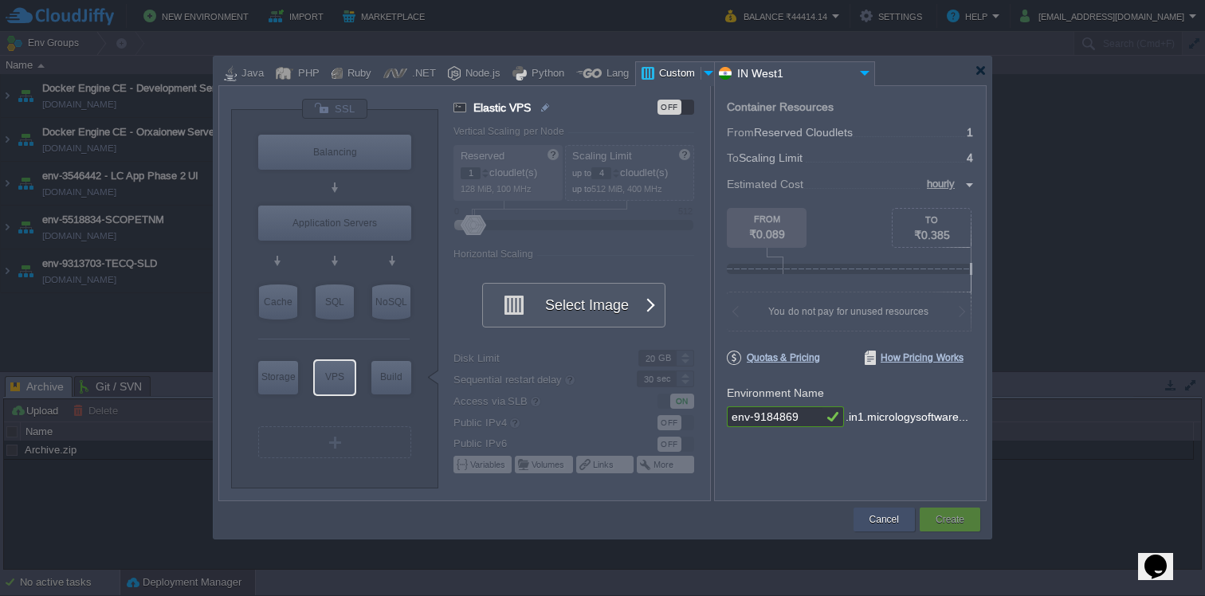
click at [871, 530] on div "Cancel" at bounding box center [883, 520] width 37 height 24
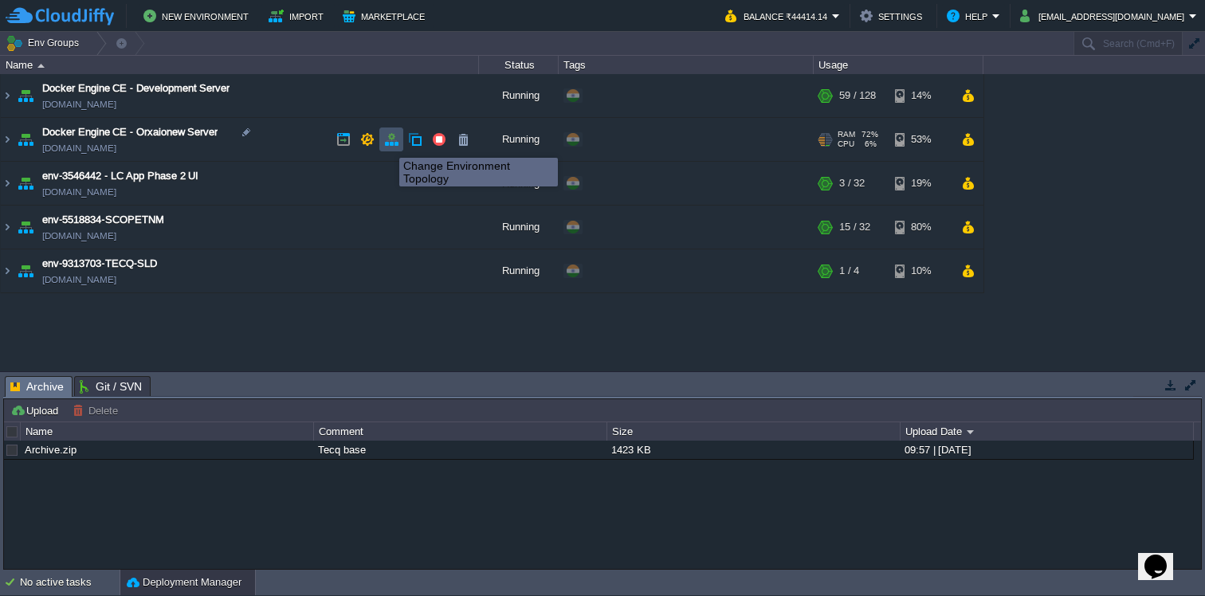
click at [387, 143] on button "button" at bounding box center [391, 139] width 14 height 14
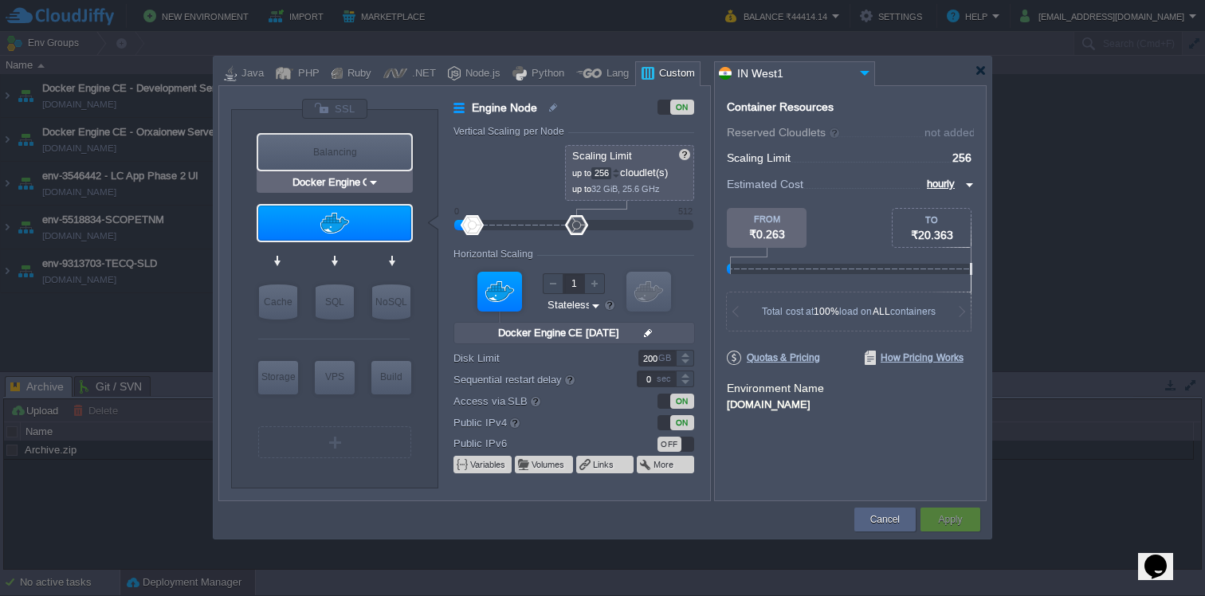
type input "Docker Image"
click at [880, 520] on button "Cancel" at bounding box center [884, 520] width 29 height 16
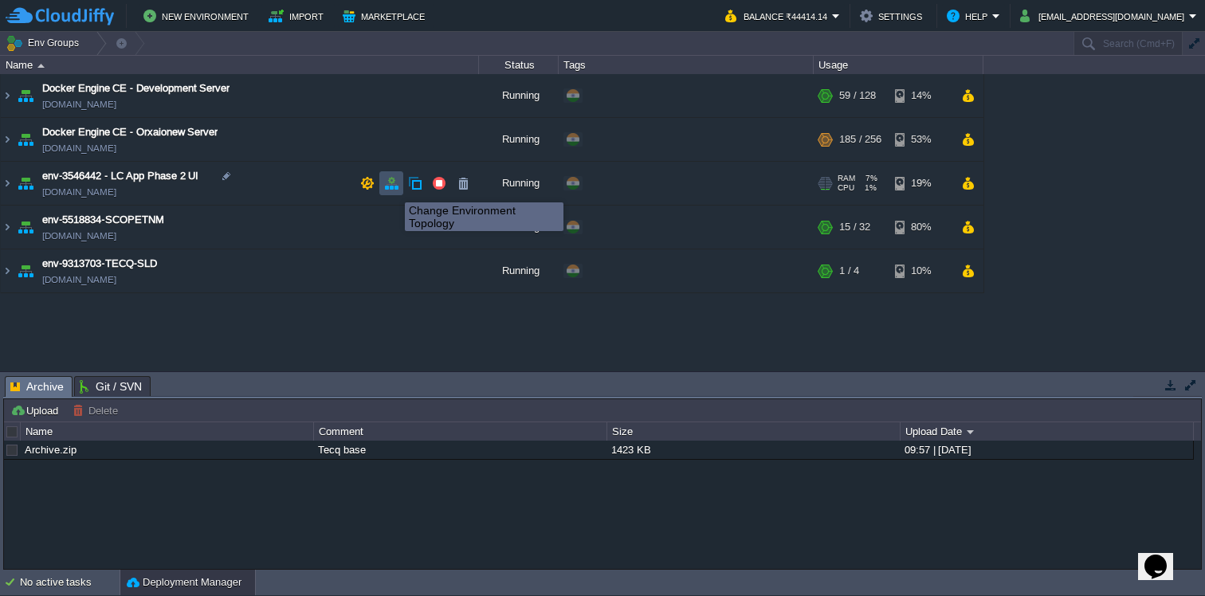
click at [393, 188] on button "button" at bounding box center [391, 183] width 14 height 14
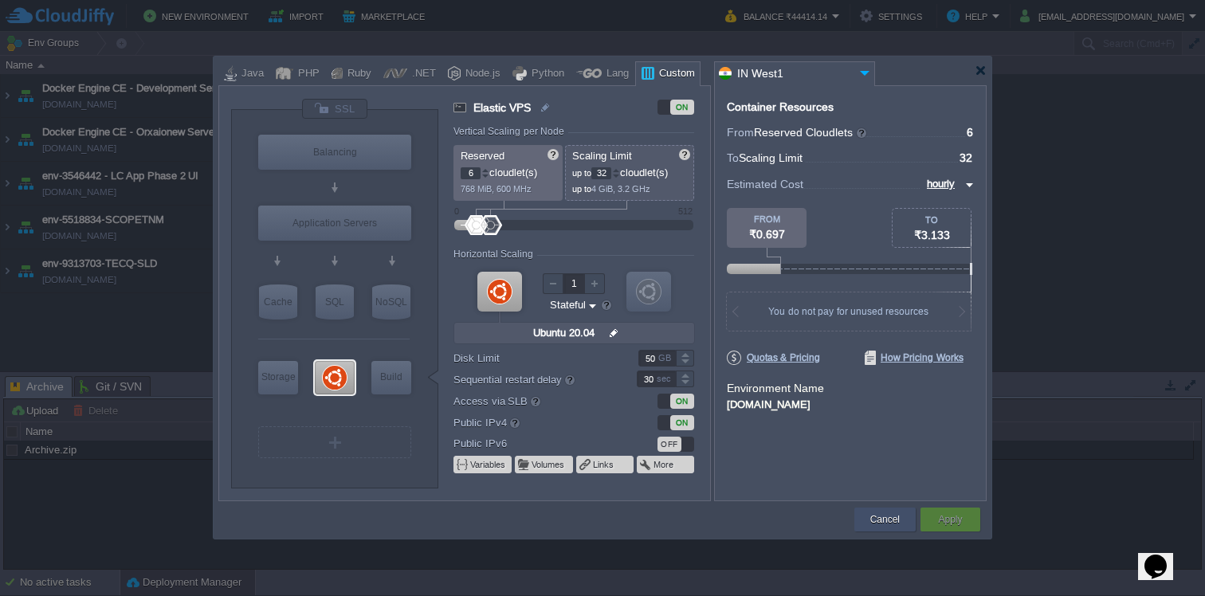
click at [876, 516] on button "Cancel" at bounding box center [884, 520] width 29 height 16
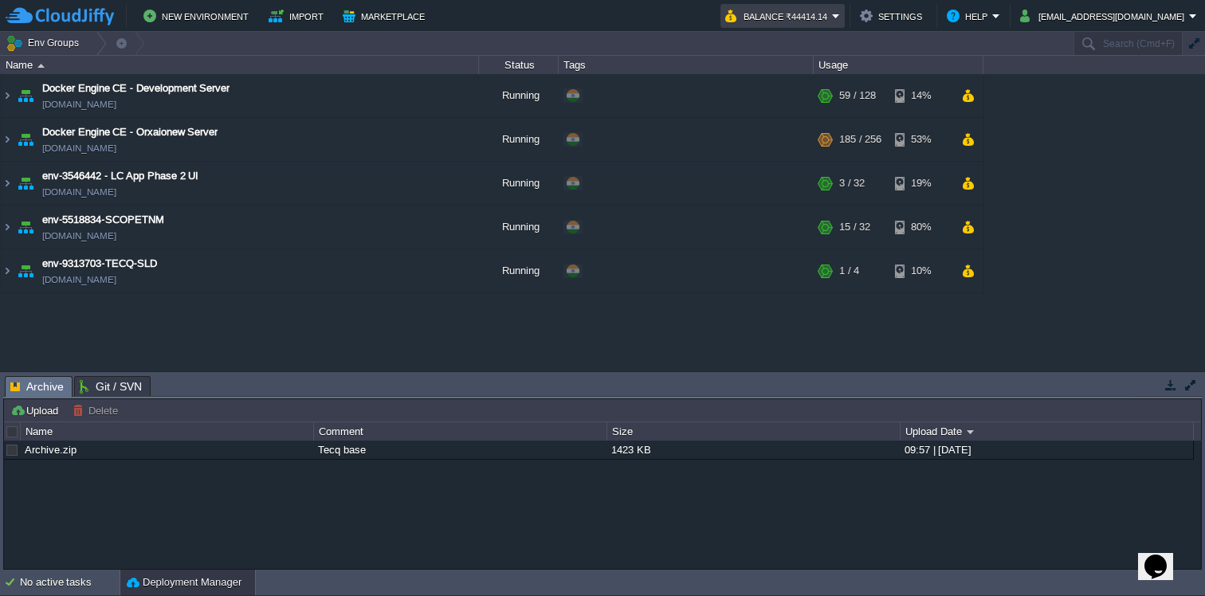
click at [845, 12] on td "Balance ₹44414.14" at bounding box center [782, 16] width 124 height 24
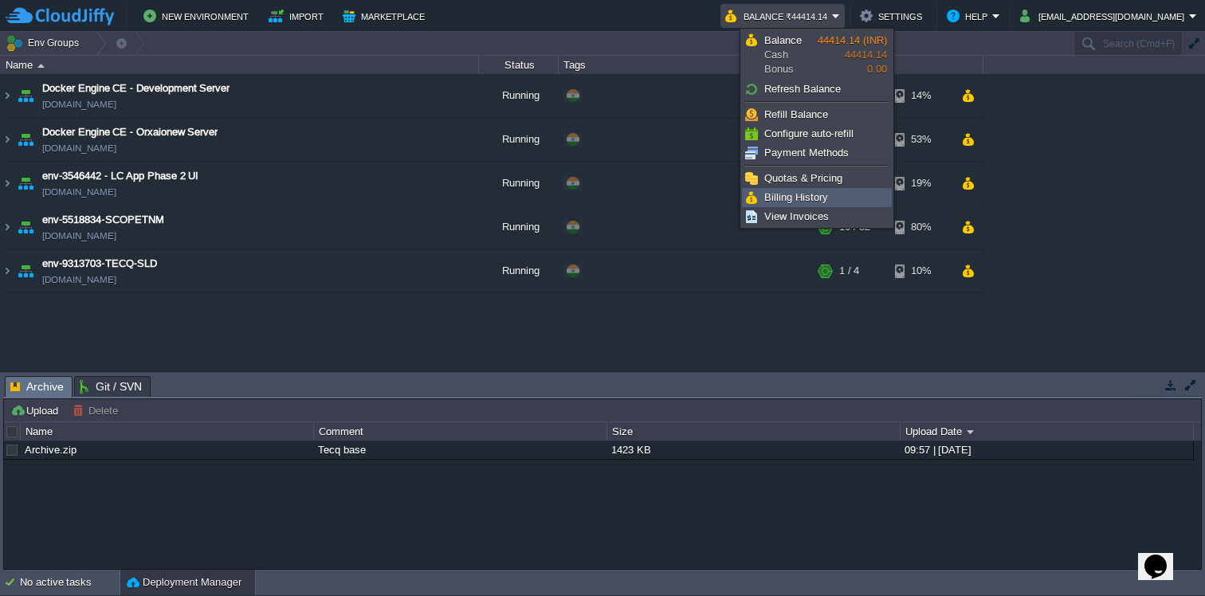
click at [827, 193] on link "Billing History" at bounding box center [817, 198] width 148 height 18
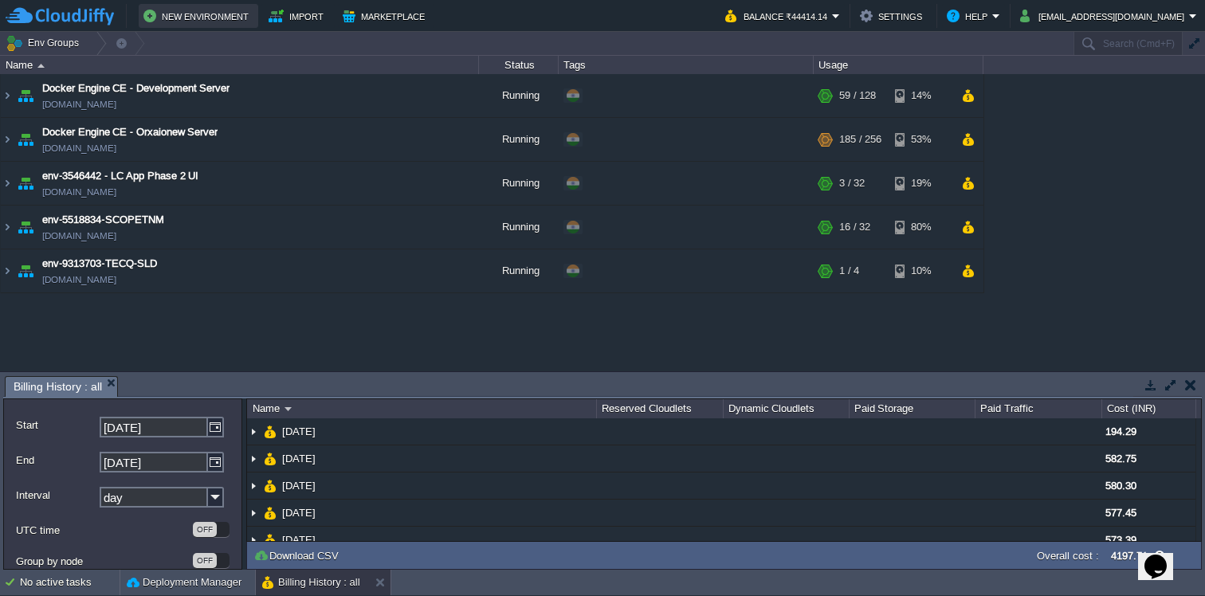
click at [195, 14] on button "New Environment" at bounding box center [198, 15] width 110 height 19
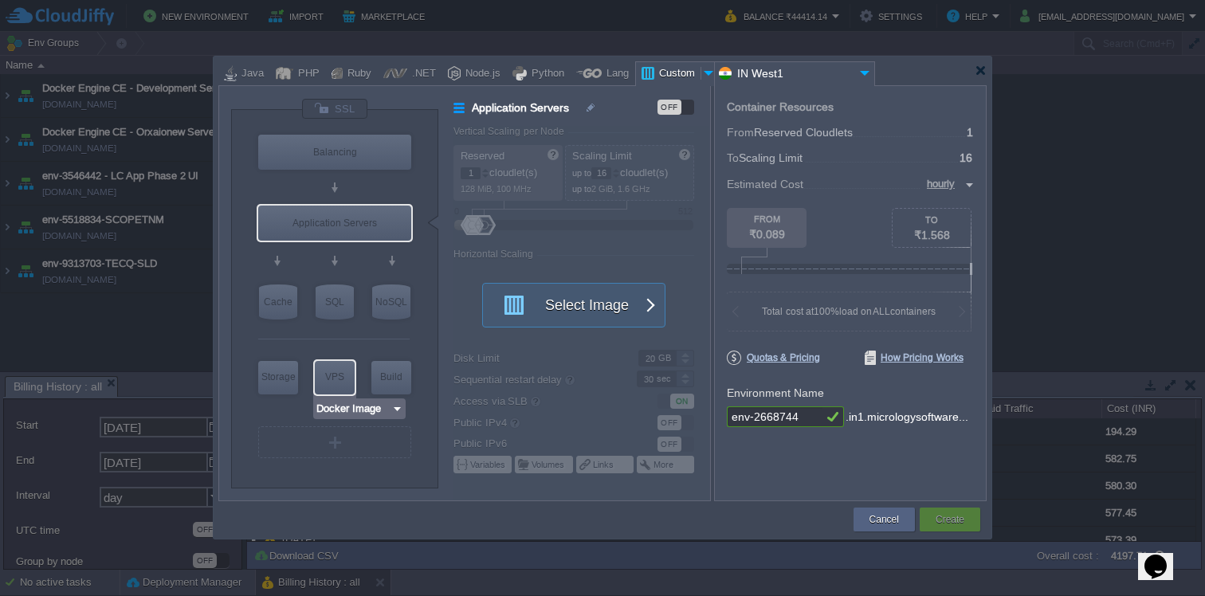
click at [399, 412] on img at bounding box center [397, 409] width 12 height 16
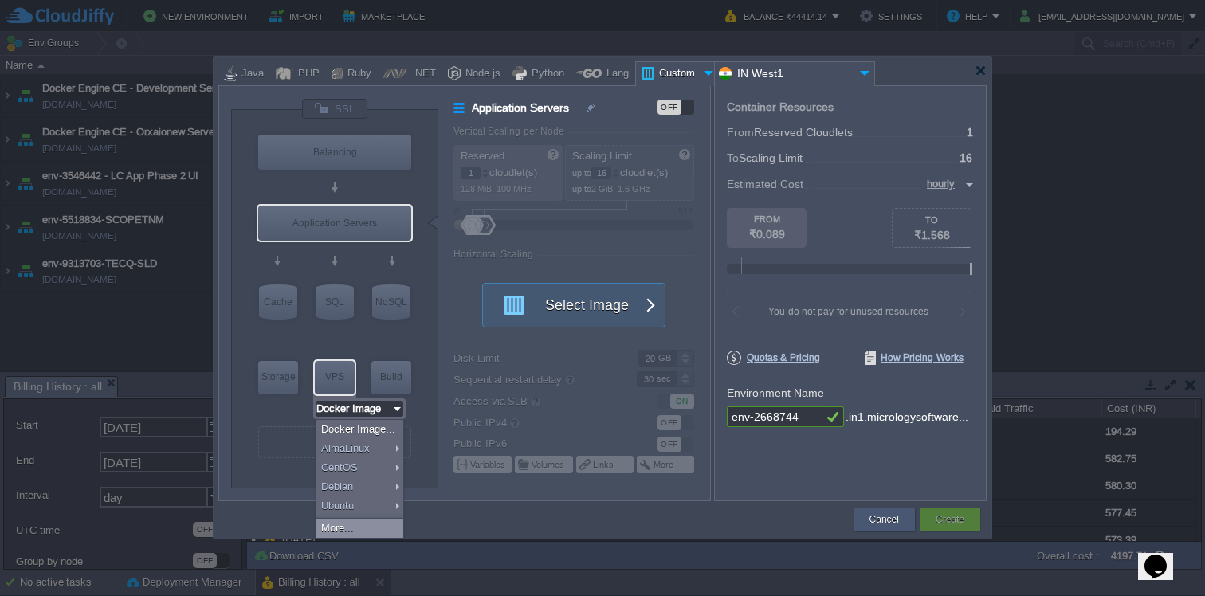
click at [887, 514] on button "Cancel" at bounding box center [883, 520] width 29 height 16
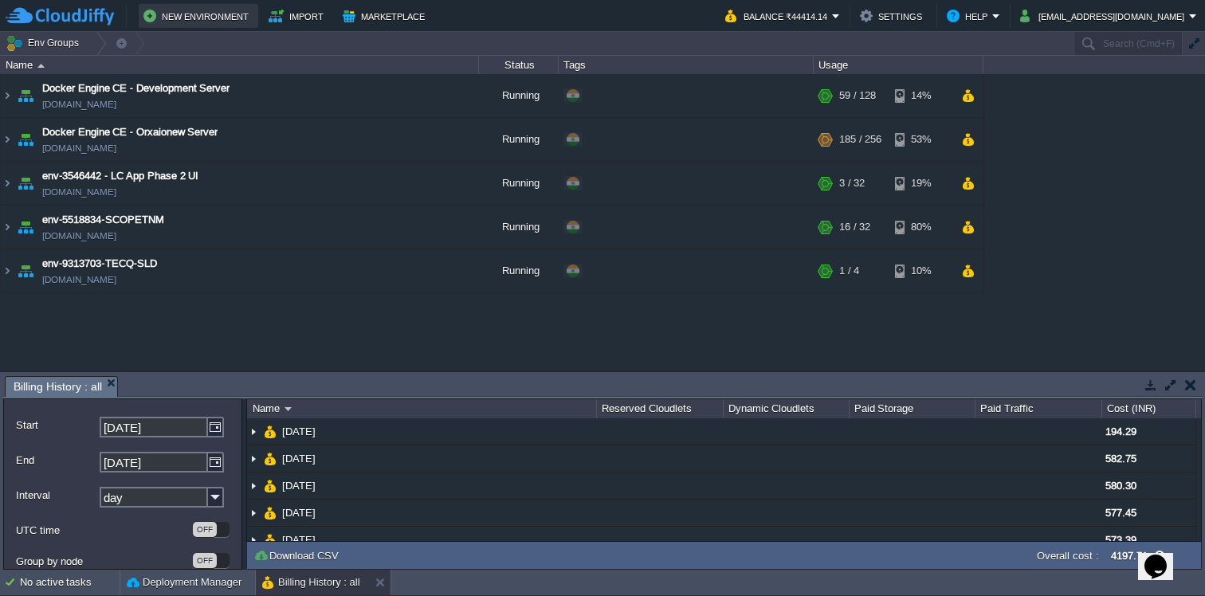
click at [187, 13] on button "New Environment" at bounding box center [198, 15] width 110 height 19
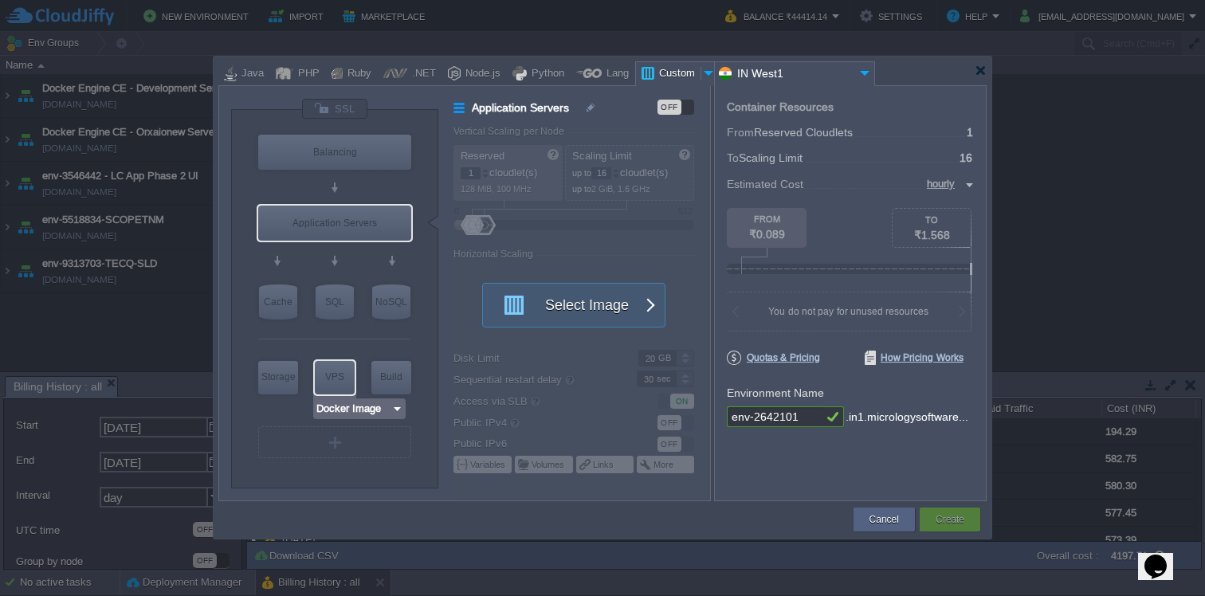
click at [395, 412] on img at bounding box center [397, 409] width 12 height 16
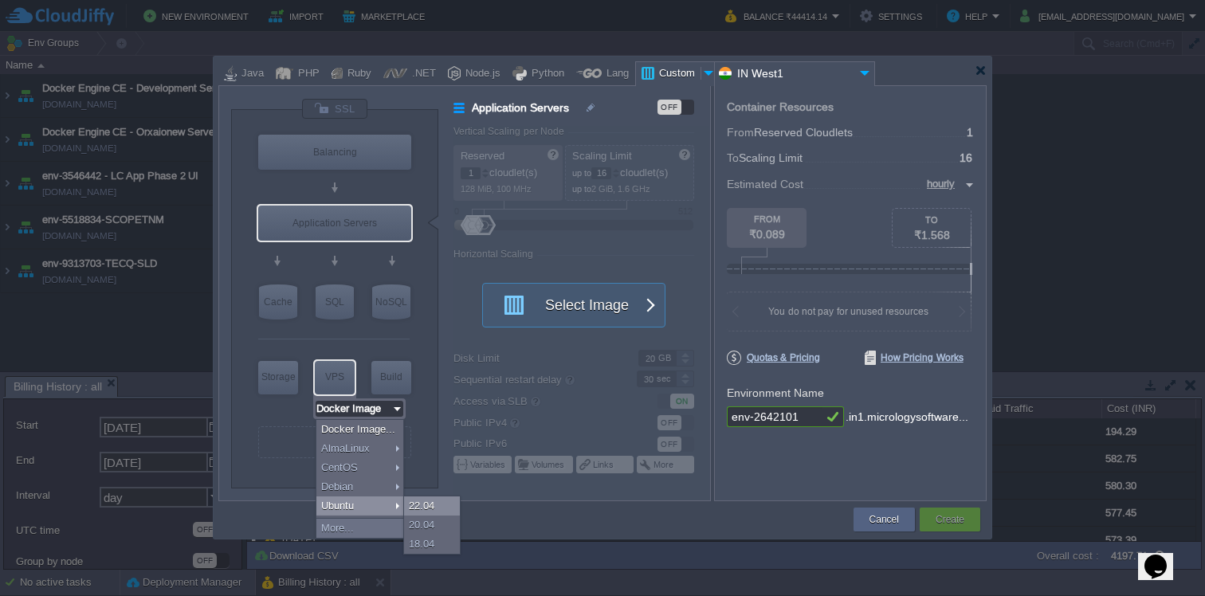
click at [422, 511] on div "22.04" at bounding box center [432, 505] width 56 height 19
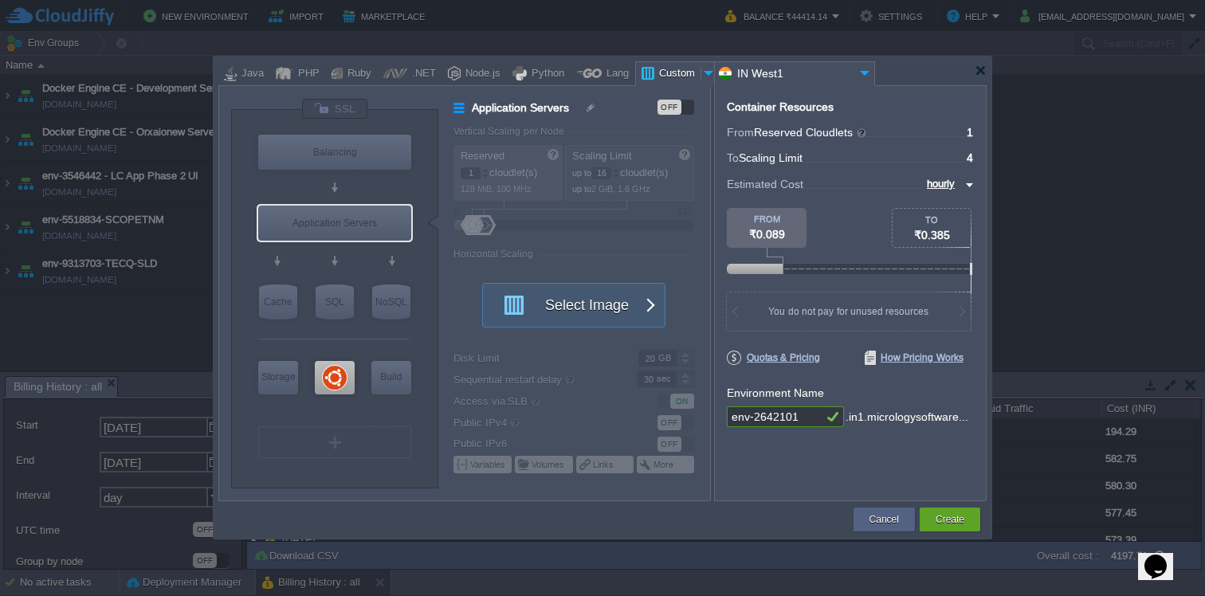
click at [690, 108] on div "OFF" at bounding box center [675, 107] width 37 height 15
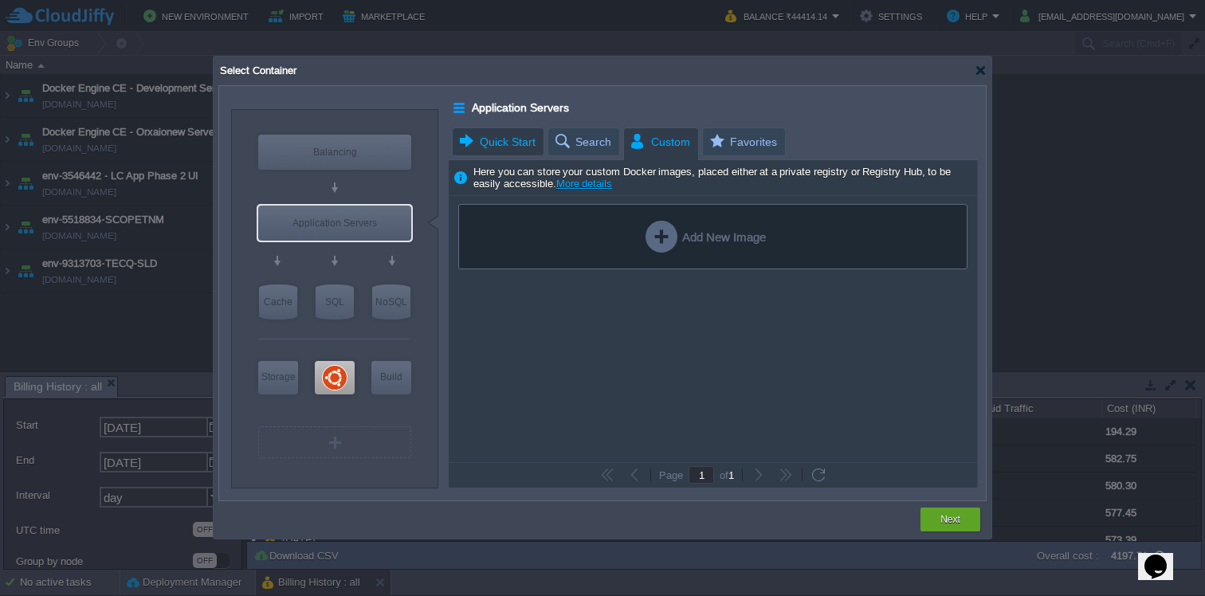
click at [499, 139] on span "Quick Start" at bounding box center [496, 141] width 78 height 27
click at [665, 145] on span "Custom" at bounding box center [659, 142] width 61 height 28
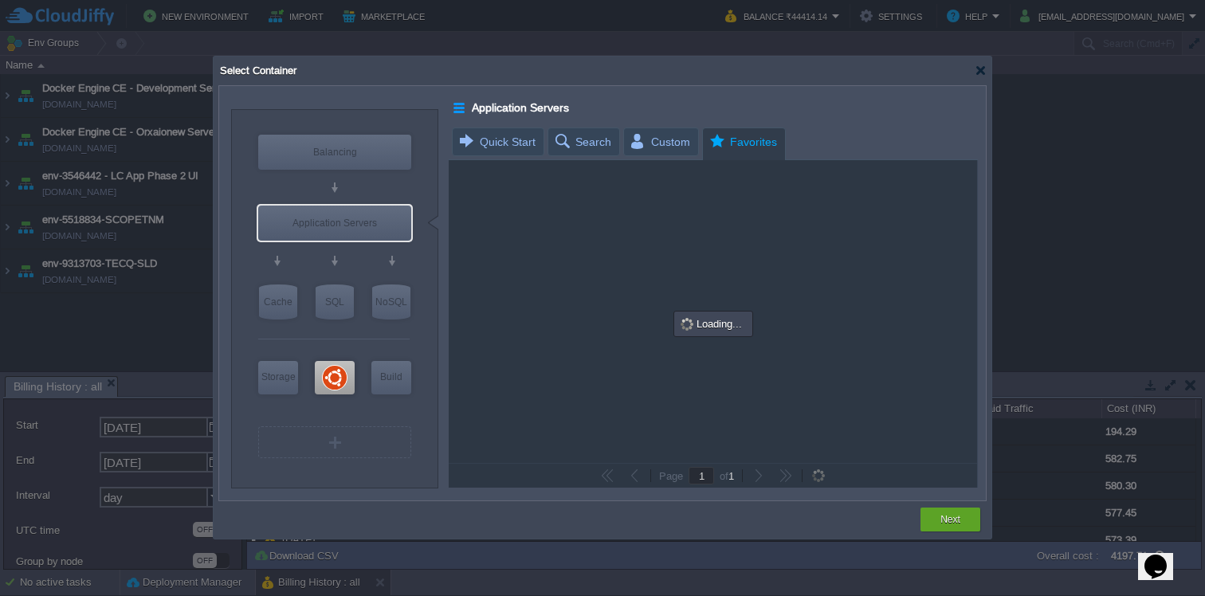
click at [715, 143] on span "Favorites" at bounding box center [742, 142] width 69 height 28
click at [498, 143] on span "Quick Start" at bounding box center [496, 141] width 78 height 27
click at [978, 72] on div at bounding box center [980, 71] width 12 height 12
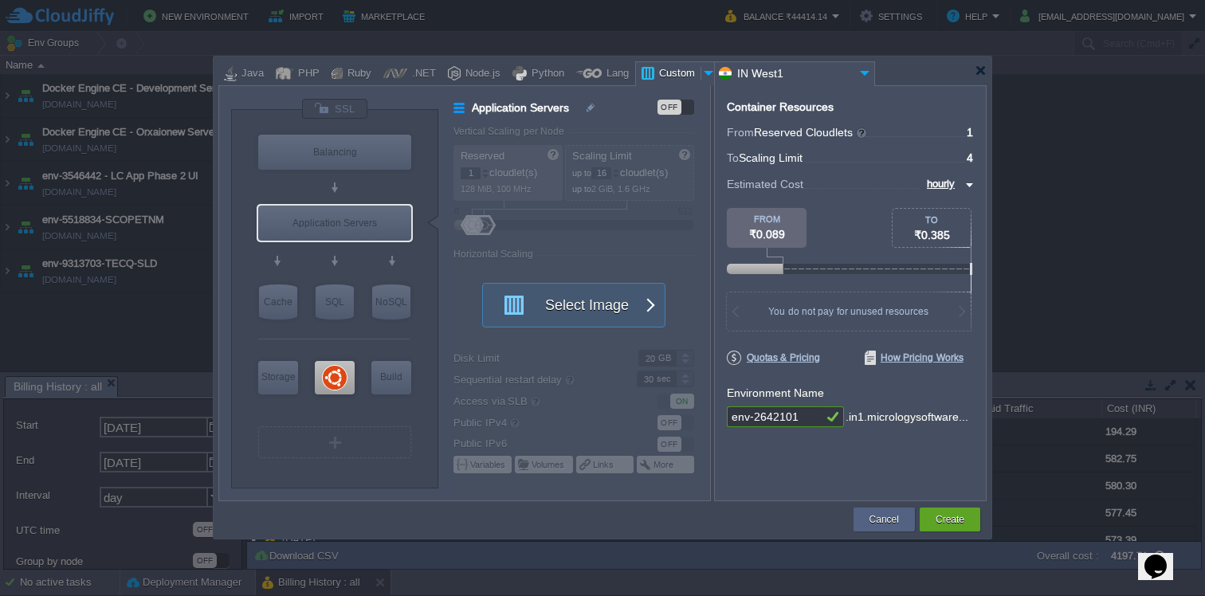
type input "Docker Image"
click at [346, 155] on div "Balancing" at bounding box center [334, 152] width 153 height 35
type input "Load Balancer"
type input "4"
type input "Select Image"
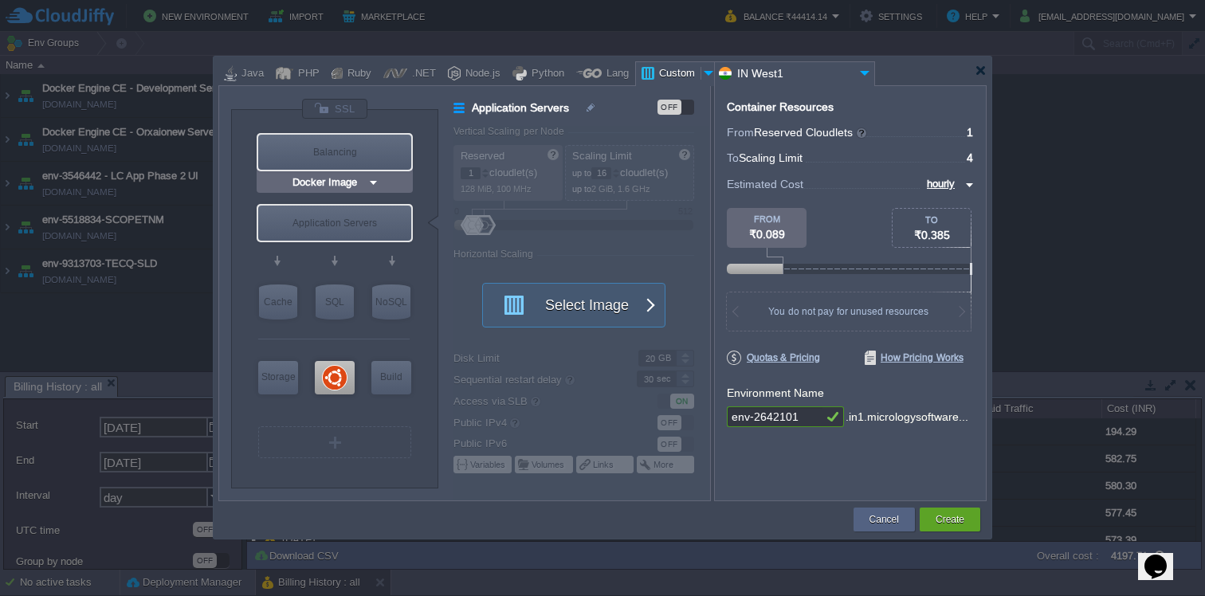
type input "Stateful"
type input "Load Balancer"
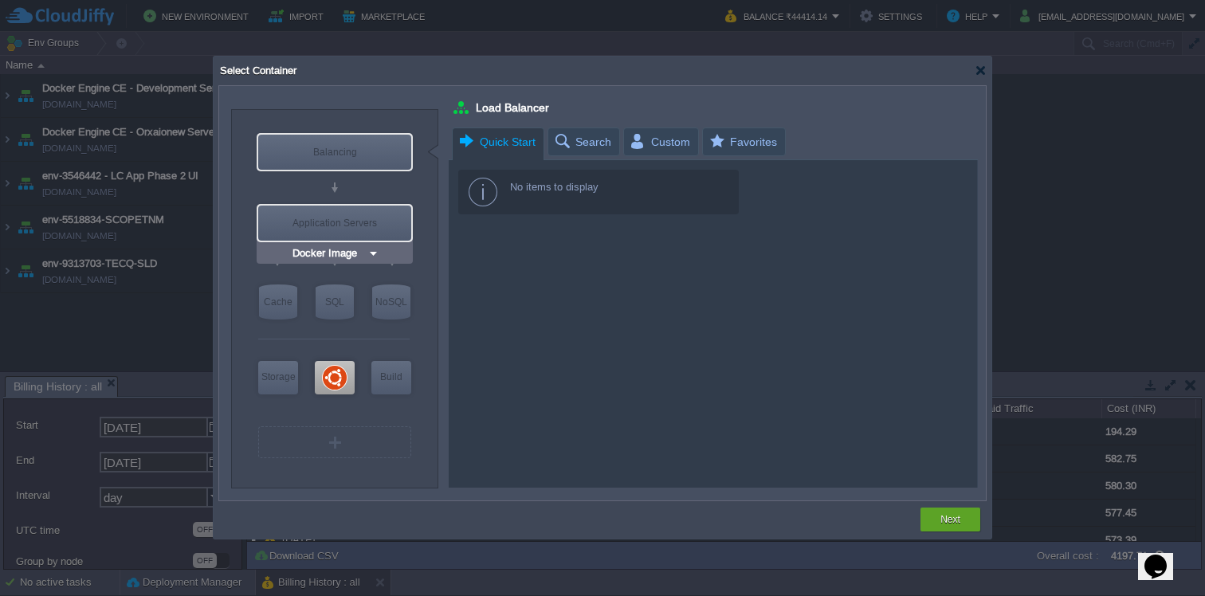
click at [336, 223] on div "Application Servers" at bounding box center [334, 223] width 153 height 35
type input "Application Servers"
type input "16"
type input "Stateless"
type input "Application Servers"
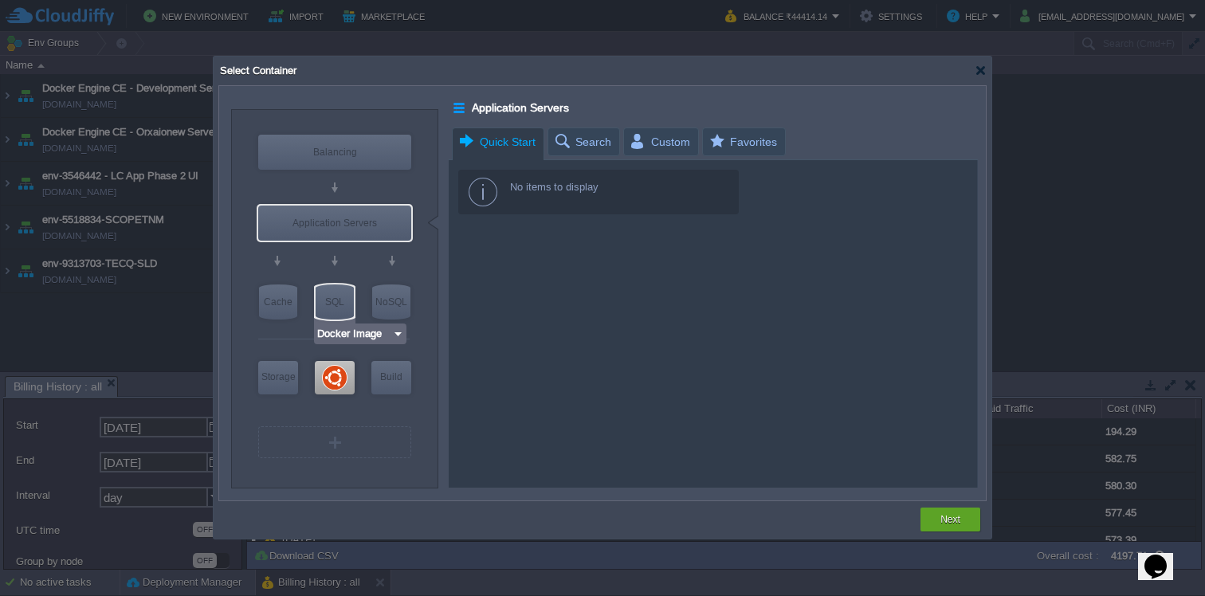
click at [333, 300] on div "SQL" at bounding box center [335, 301] width 38 height 35
type input "SQL Databases"
type input "4"
type input "6"
type input "Select Image"
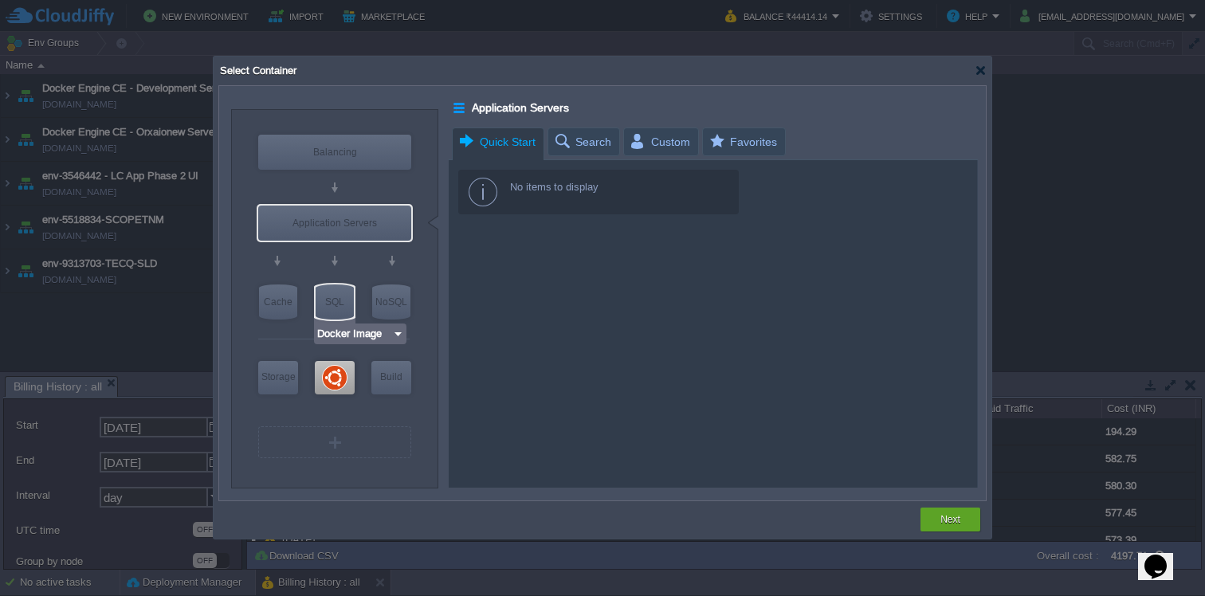
type input "SQL Databases"
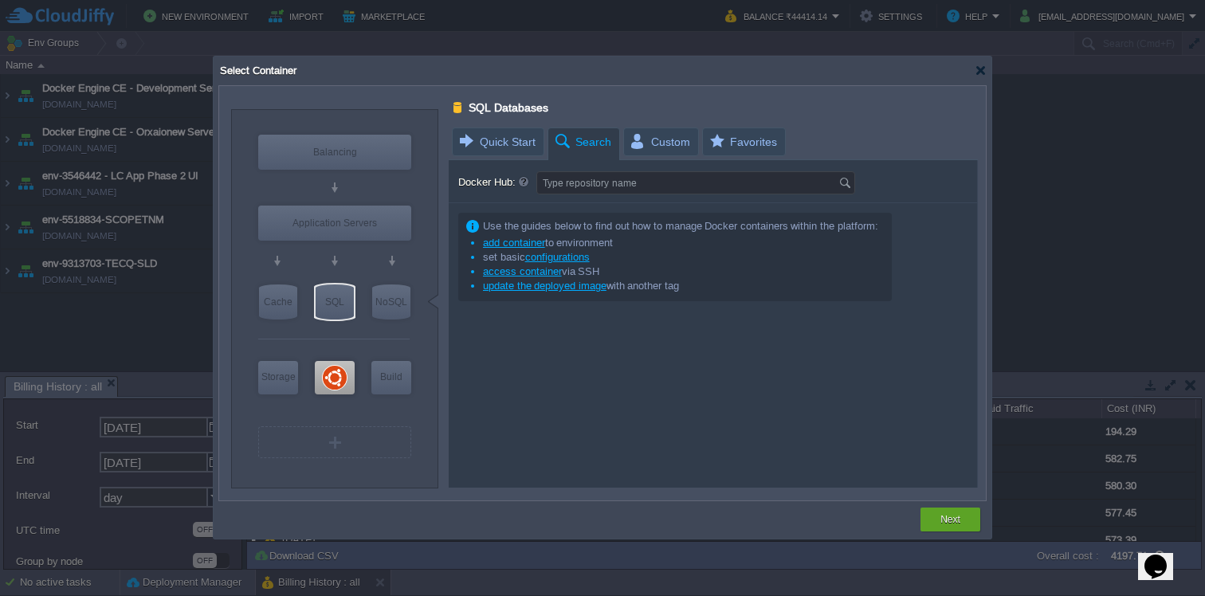
click at [590, 135] on span "Search" at bounding box center [582, 142] width 58 height 28
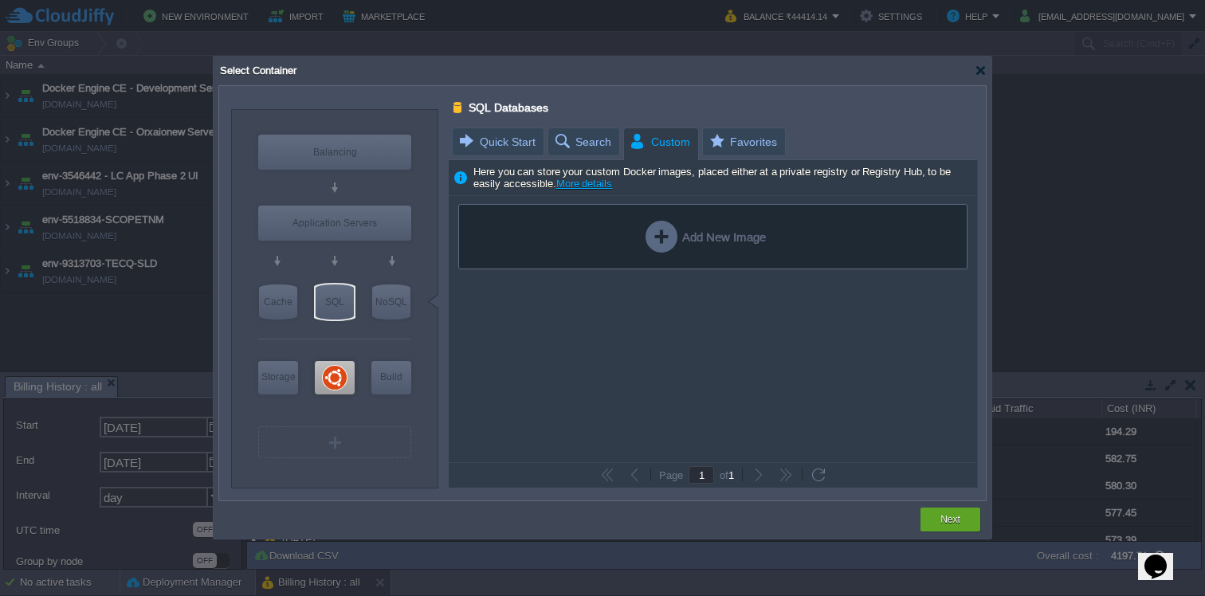
click at [676, 147] on span "Custom" at bounding box center [659, 142] width 61 height 28
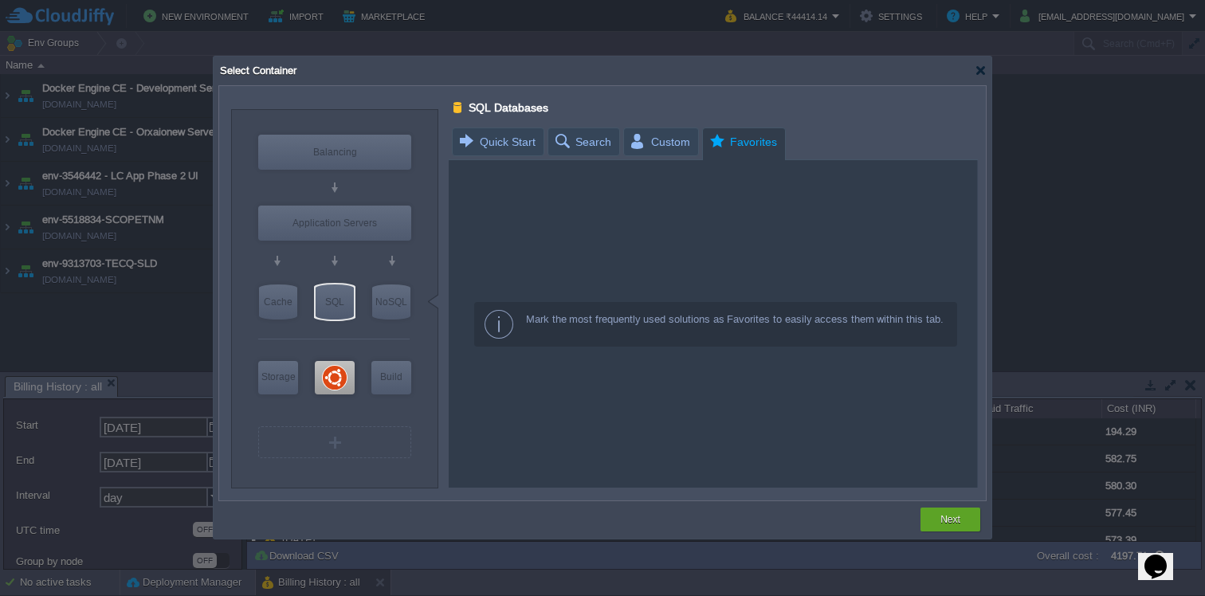
click at [740, 145] on span "Favorites" at bounding box center [742, 142] width 69 height 28
click at [501, 144] on span "Quick Start" at bounding box center [496, 141] width 78 height 27
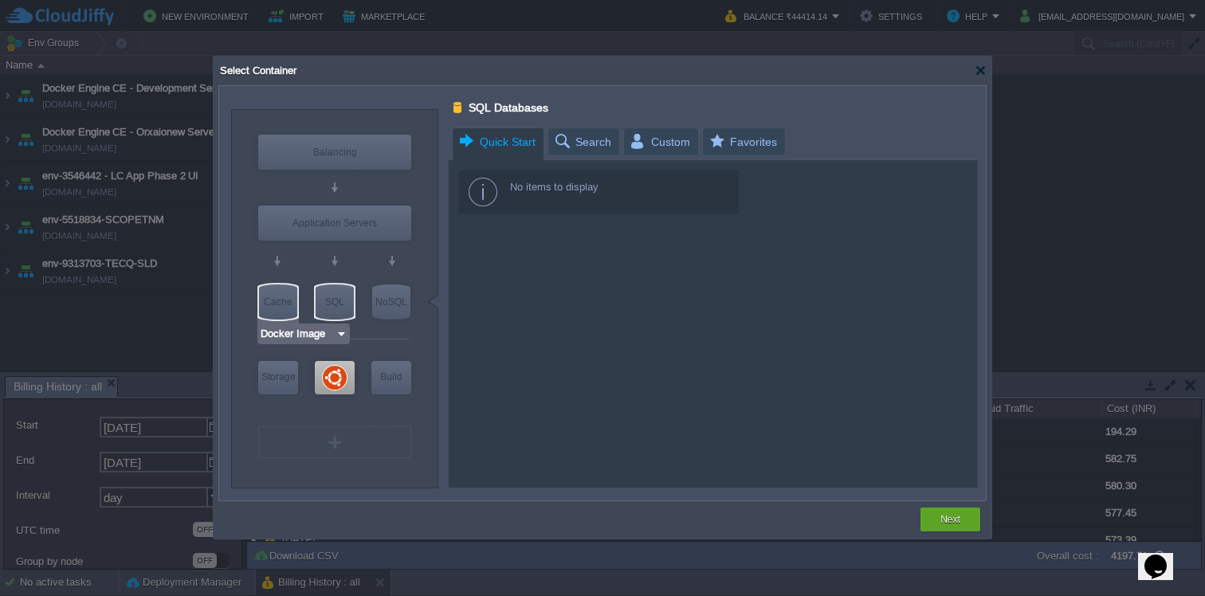
click at [270, 303] on div "Cache" at bounding box center [278, 301] width 38 height 35
type input "Cache"
type input "1"
type input "4"
type input "Select Image"
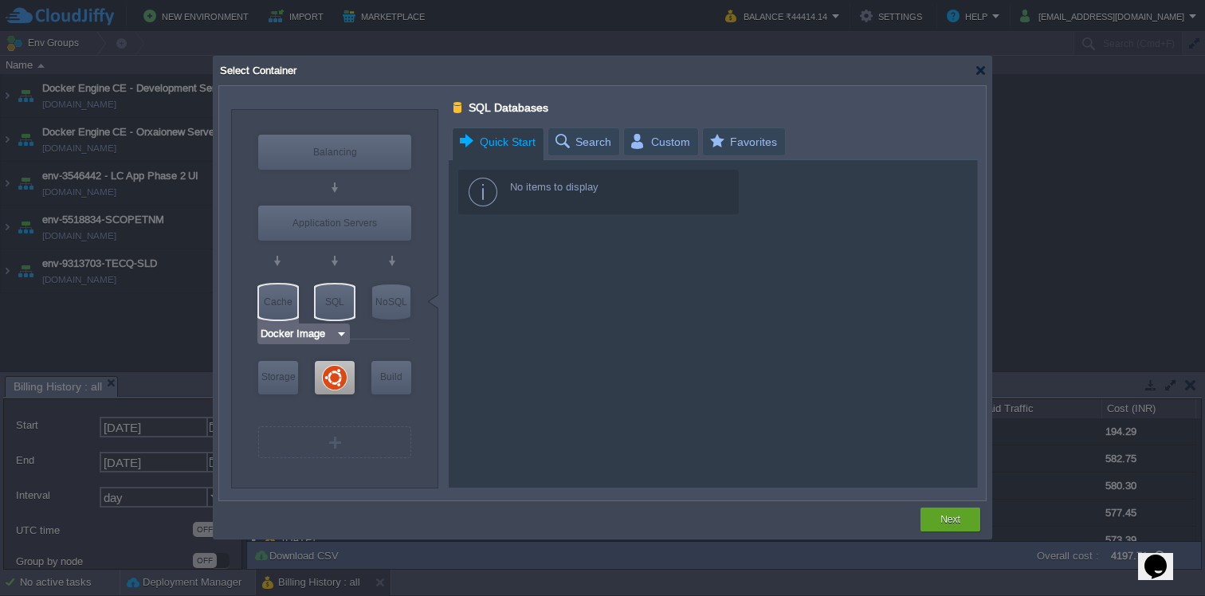
type input "Cache"
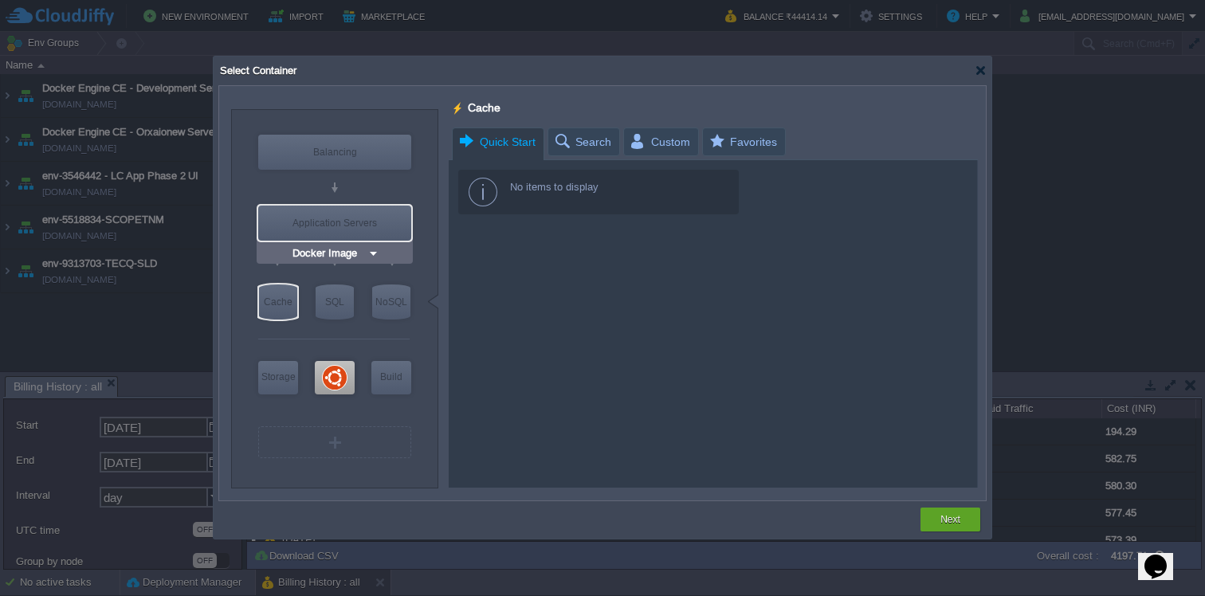
click at [300, 222] on div "Application Servers" at bounding box center [334, 223] width 153 height 35
type input "Application Servers"
type input "16"
type input "Application Servers"
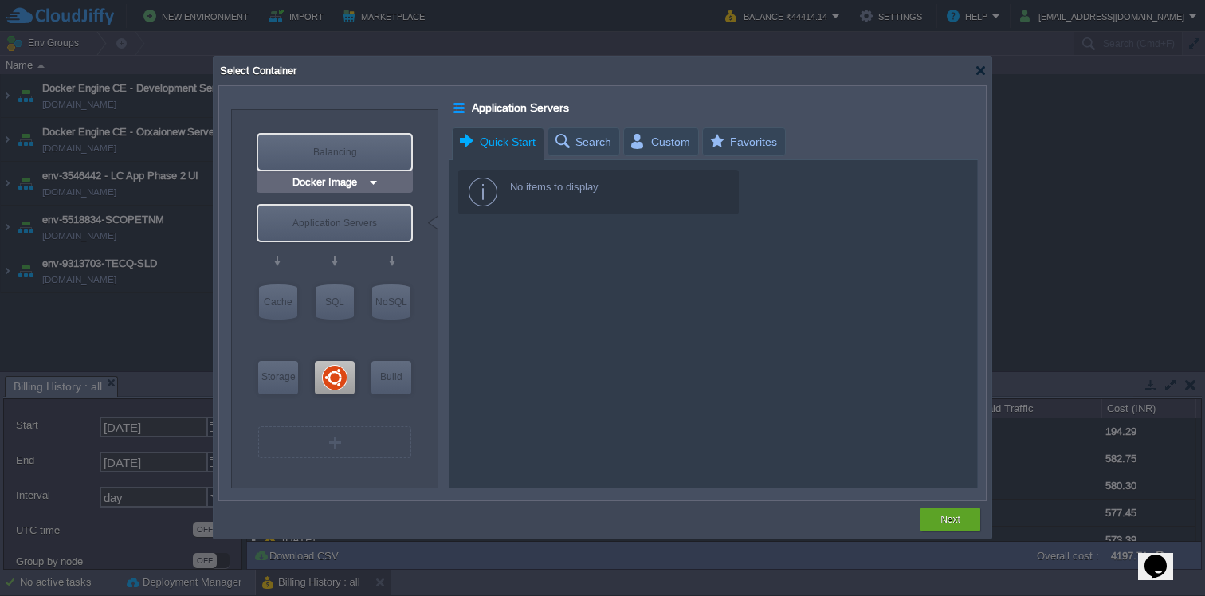
click at [341, 159] on div "Balancing" at bounding box center [334, 152] width 153 height 35
type input "Load Balancer"
type input "4"
type input "Select Image"
type input "Stateful"
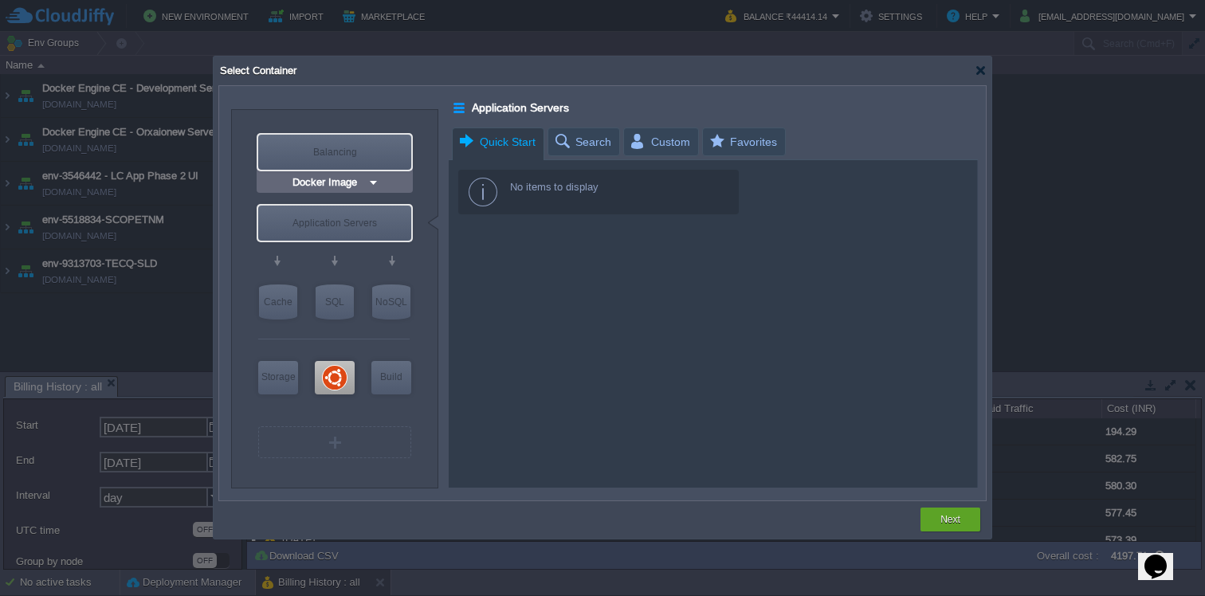
type input "Load Balancer"
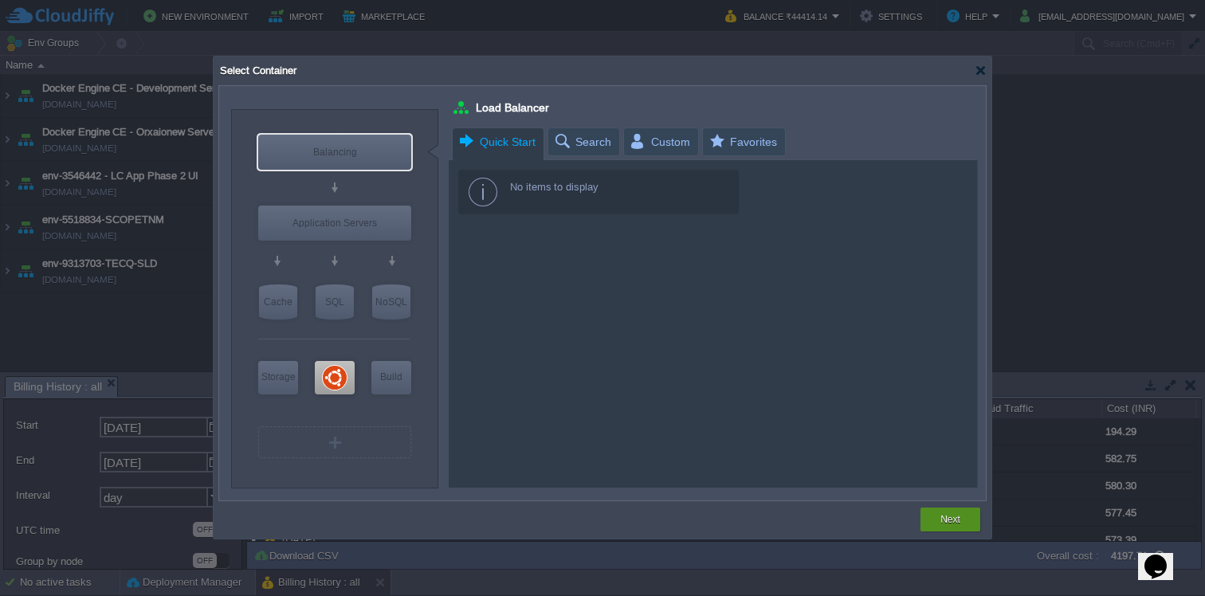
click at [943, 521] on button "Next" at bounding box center [950, 520] width 20 height 16
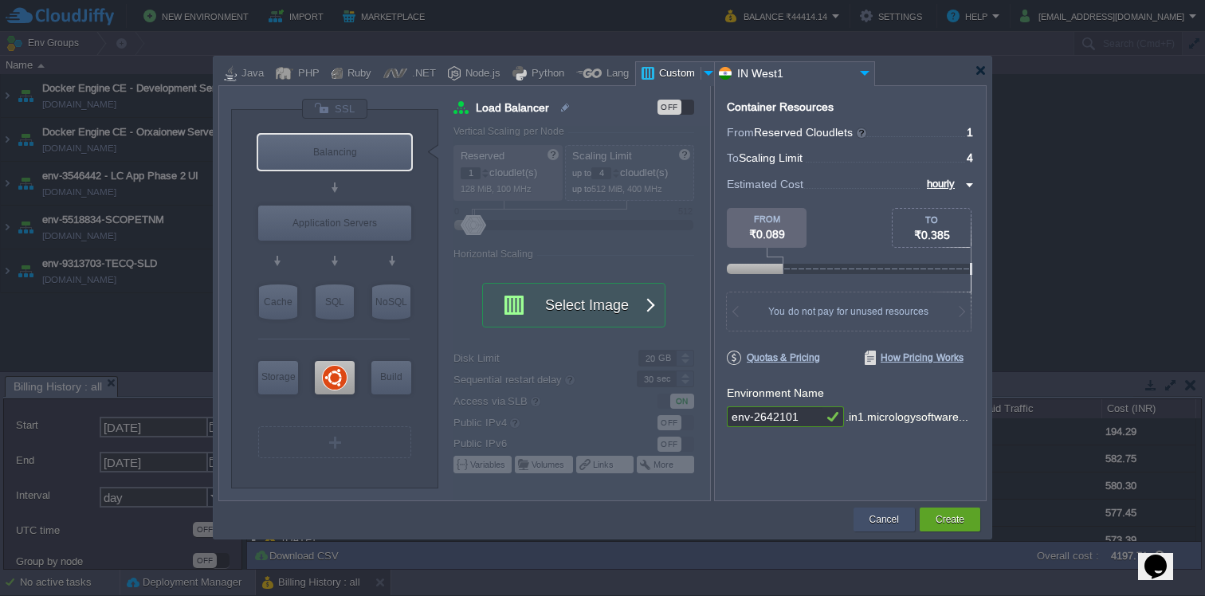
click at [870, 523] on button "Cancel" at bounding box center [883, 520] width 29 height 16
